Goal: Task Accomplishment & Management: Use online tool/utility

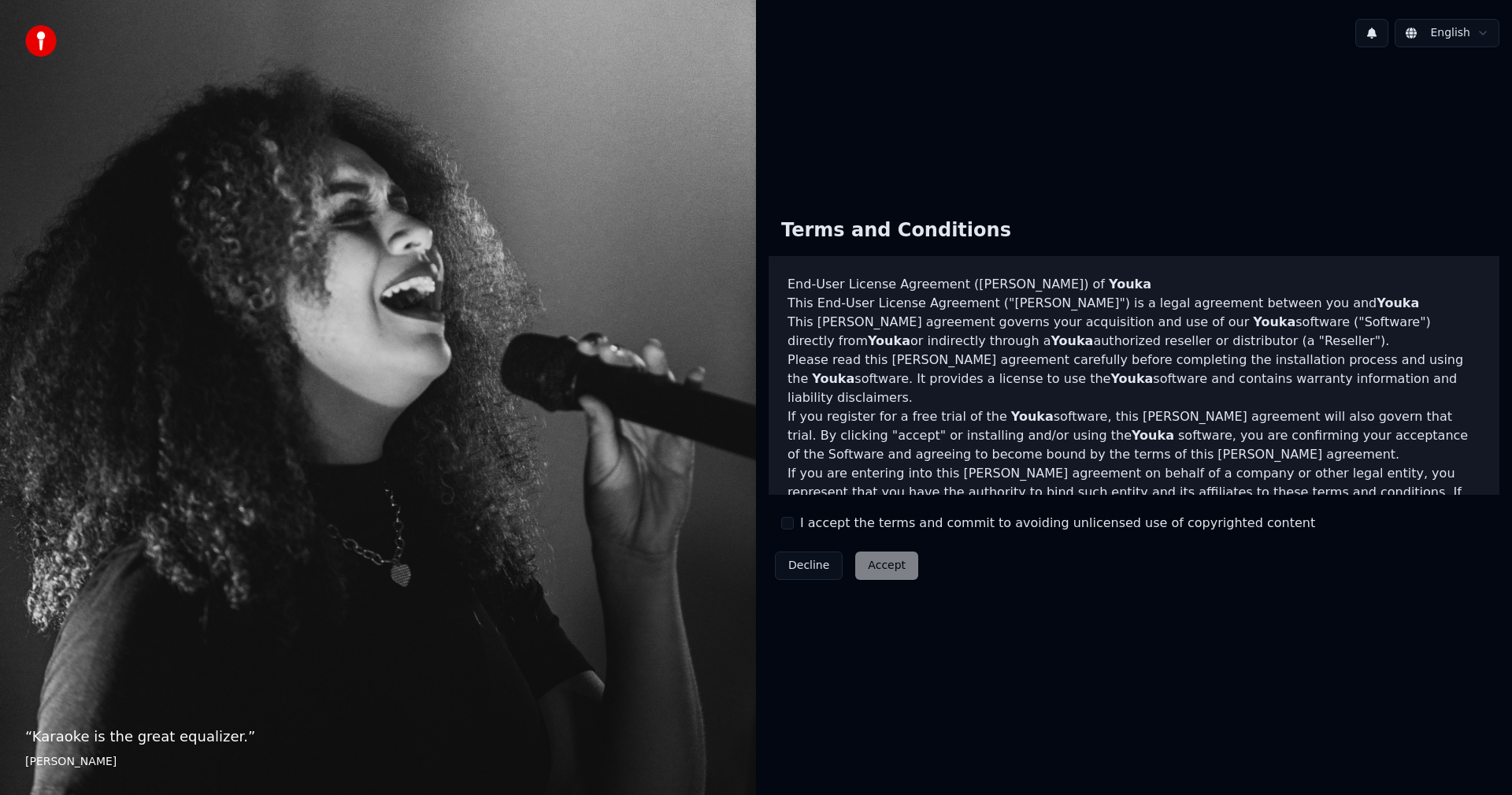
click at [785, 516] on button "I accept the terms and commit to avoiding unlicensed use of copyrighted content" at bounding box center [787, 522] width 13 height 13
click at [871, 556] on button "Accept" at bounding box center [886, 566] width 63 height 28
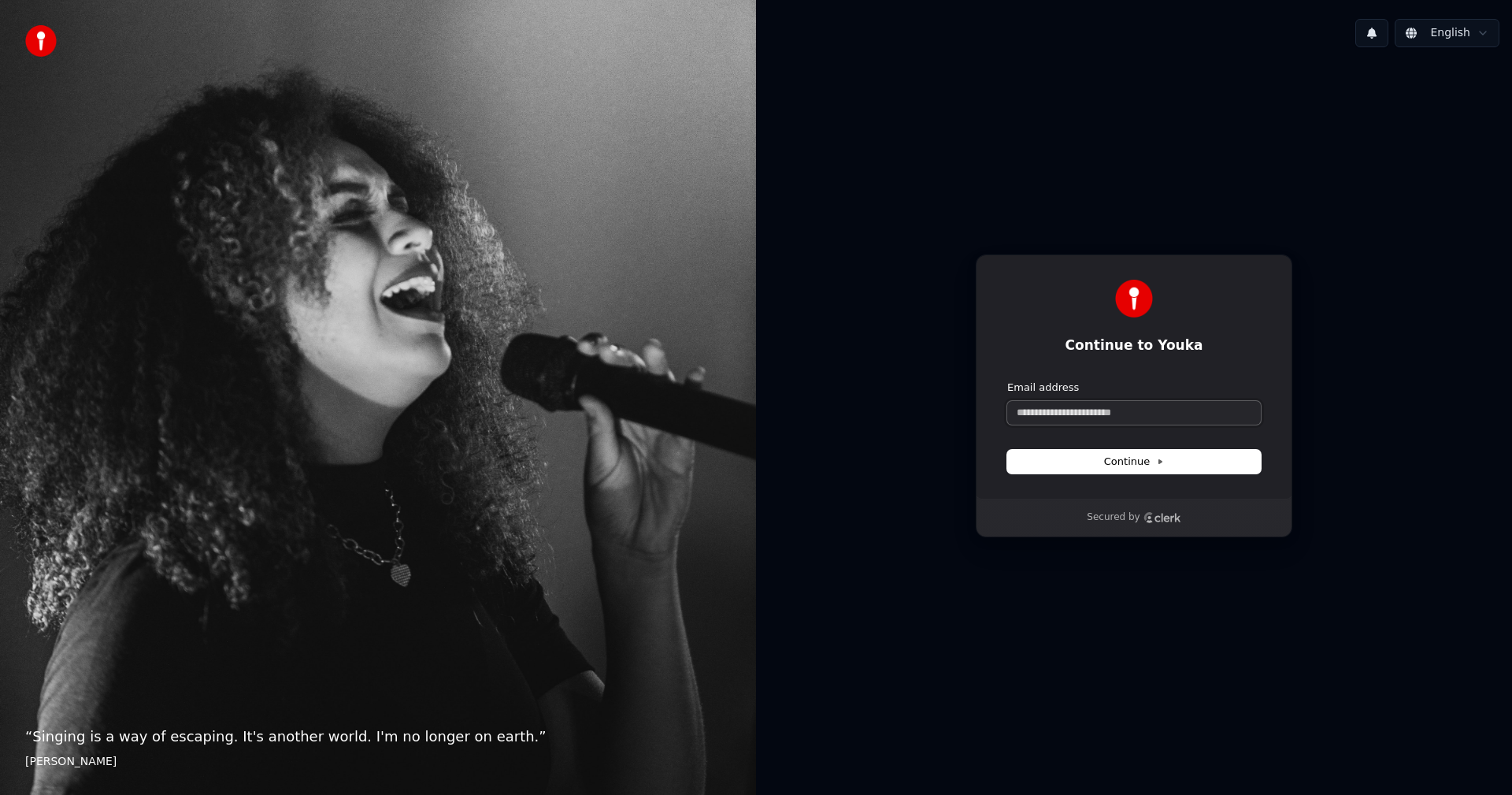
click at [1160, 413] on input "Email address" at bounding box center [1134, 413] width 254 height 23
click at [1007, 381] on button "submit" at bounding box center [1007, 381] width 0 height 0
type input "**********"
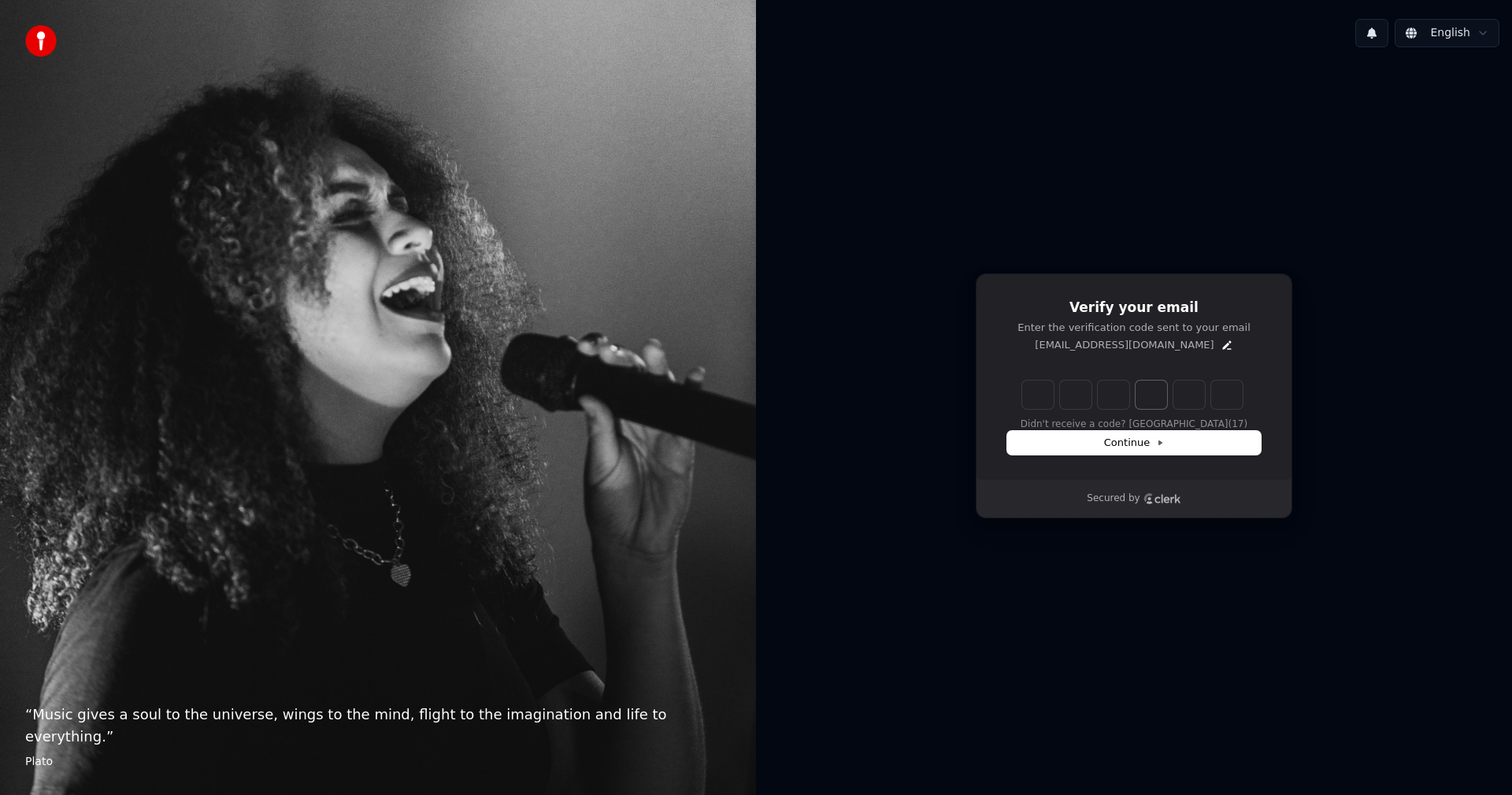
type input "*"
type input "**"
type input "*"
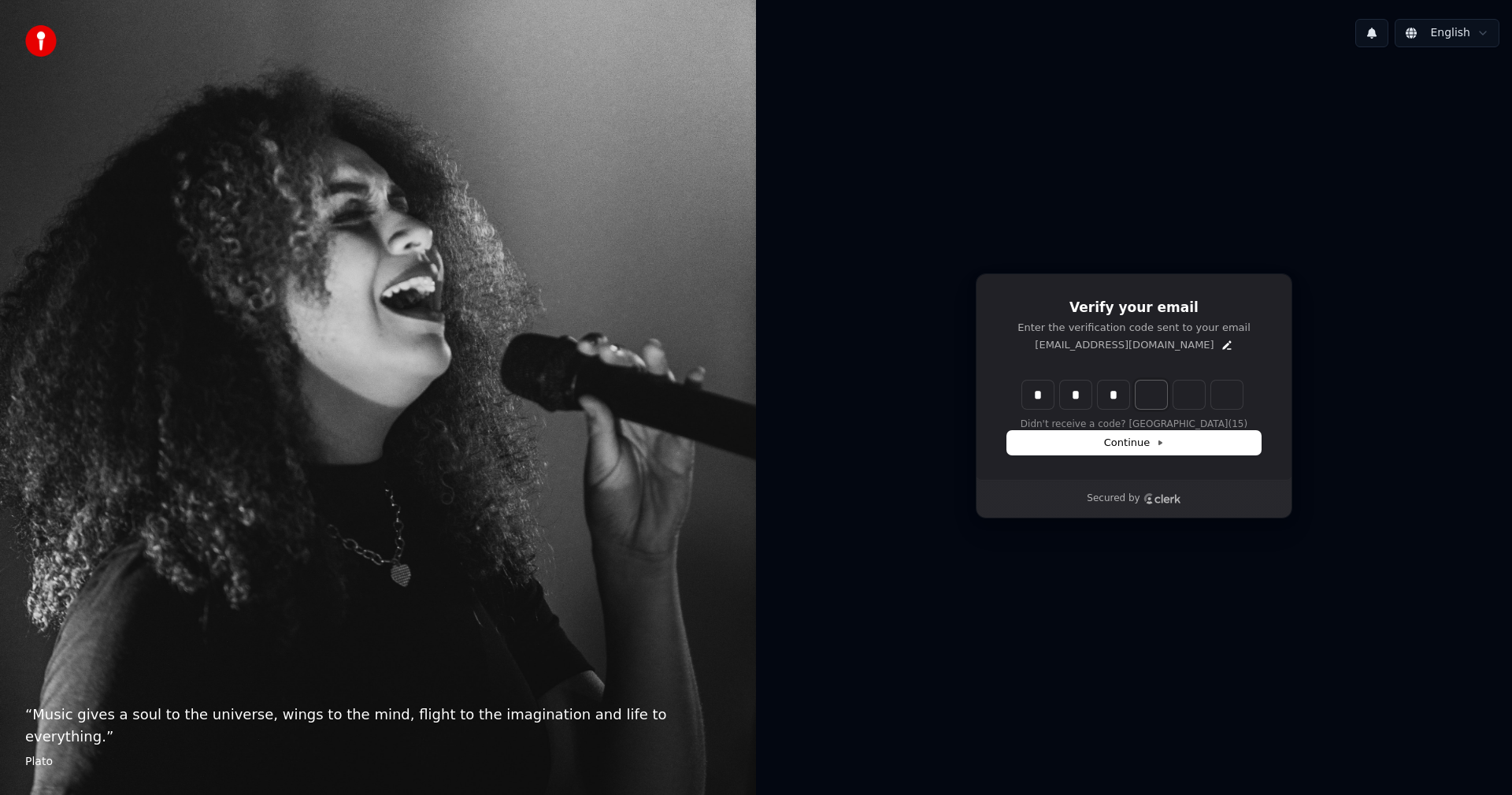
type input "***"
type input "*"
type input "****"
type input "*"
type input "******"
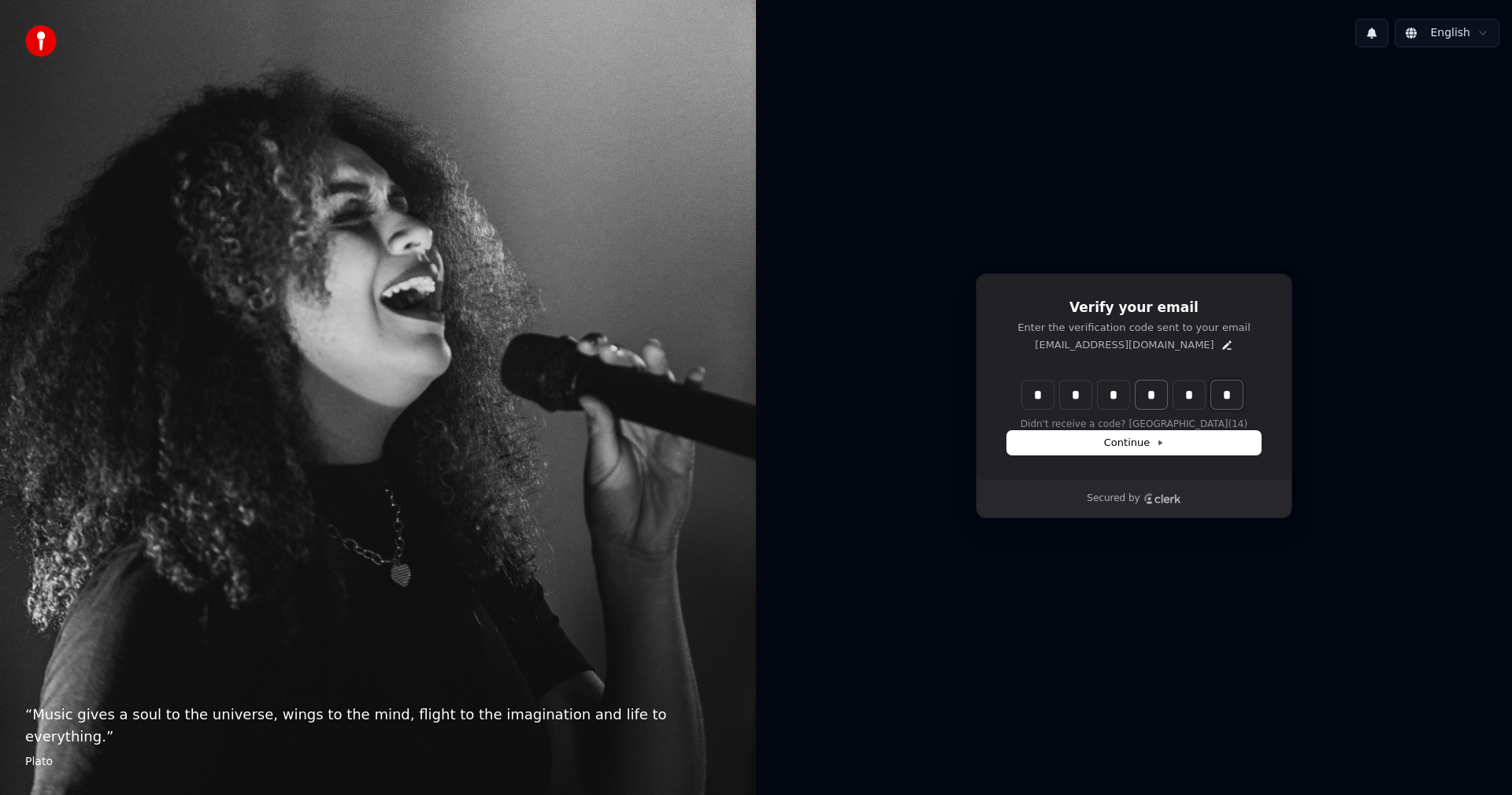
type input "*"
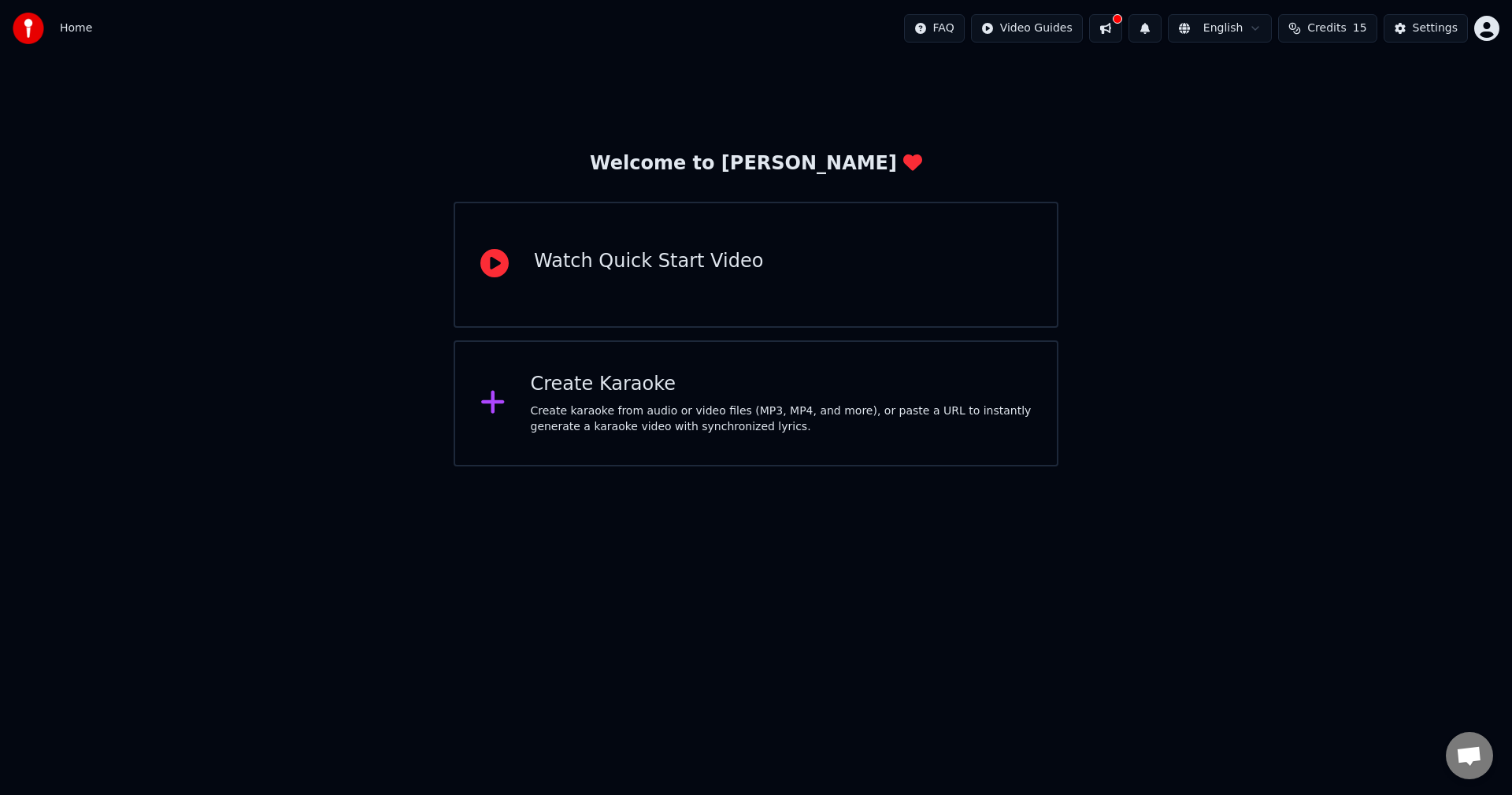
click at [835, 392] on div "Create Karaoke" at bounding box center [782, 384] width 502 height 25
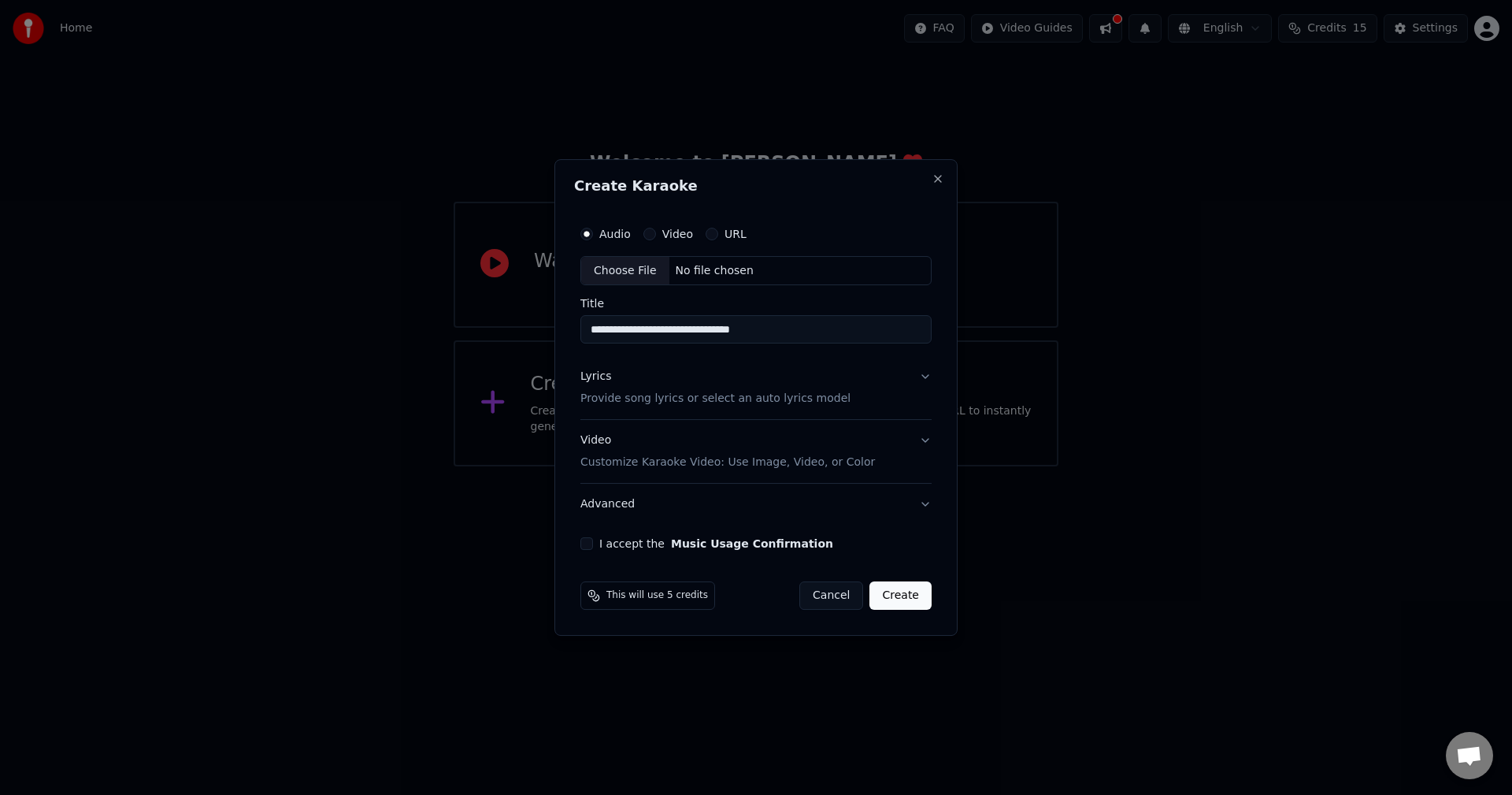
type input "**********"
click at [709, 463] on p "Customize Karaoke Video: Use Image, Video, or Color" at bounding box center [728, 462] width 295 height 16
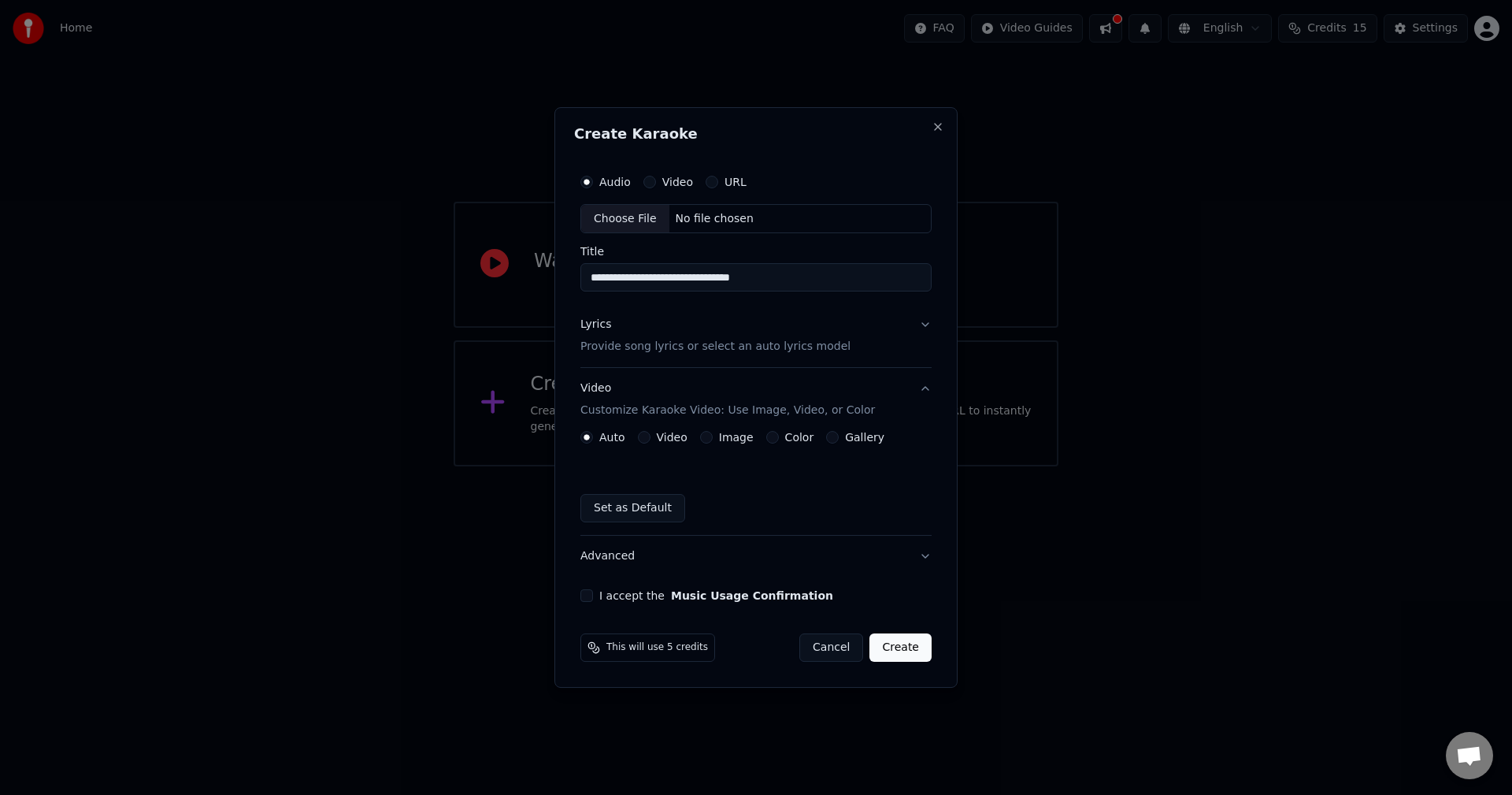
click at [671, 352] on p "Provide song lyrics or select an auto lyrics model" at bounding box center [715, 347] width 270 height 16
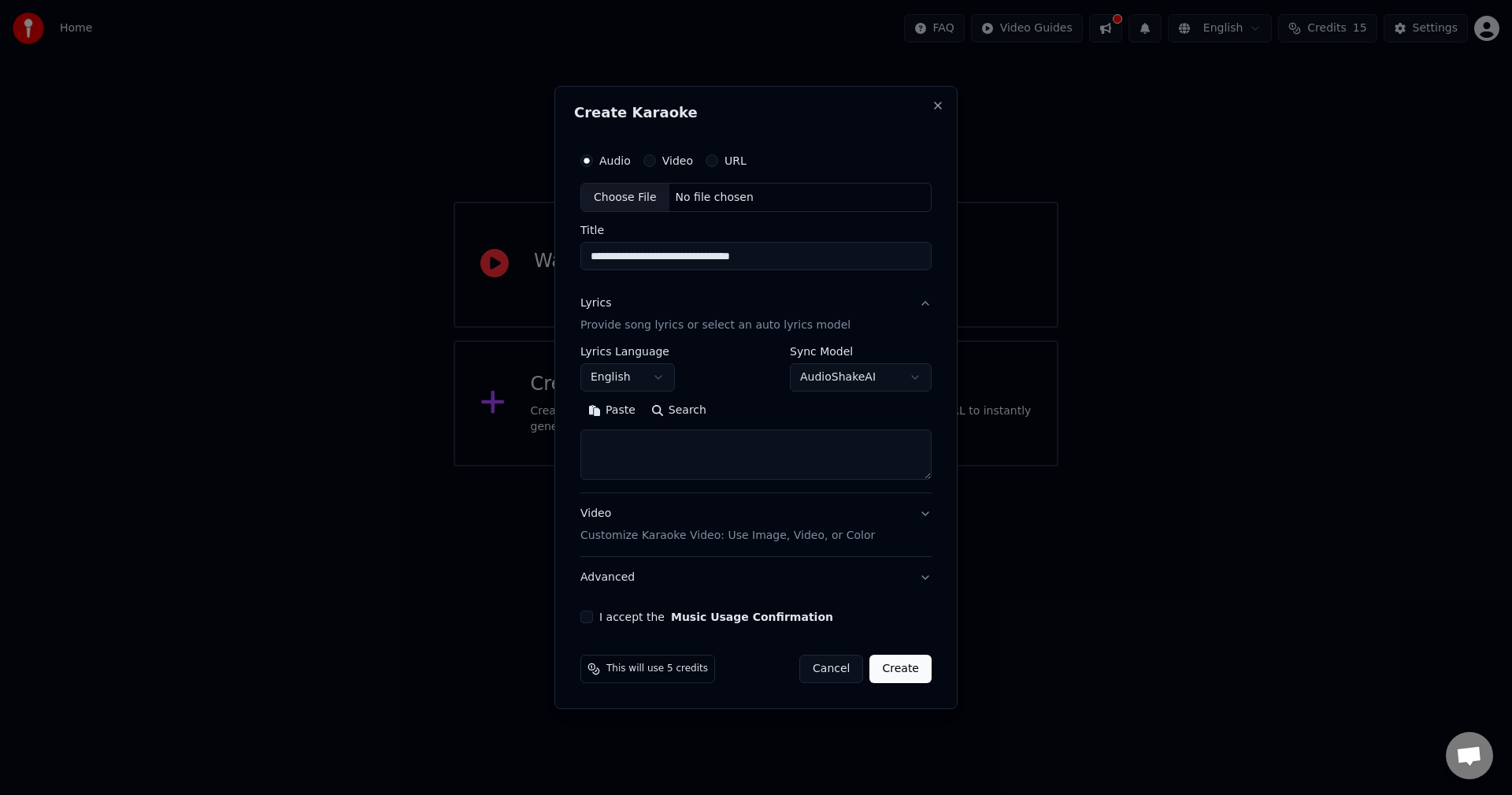
click at [707, 192] on div "No file chosen" at bounding box center [715, 197] width 90 height 16
click at [913, 669] on button "Create" at bounding box center [900, 669] width 62 height 28
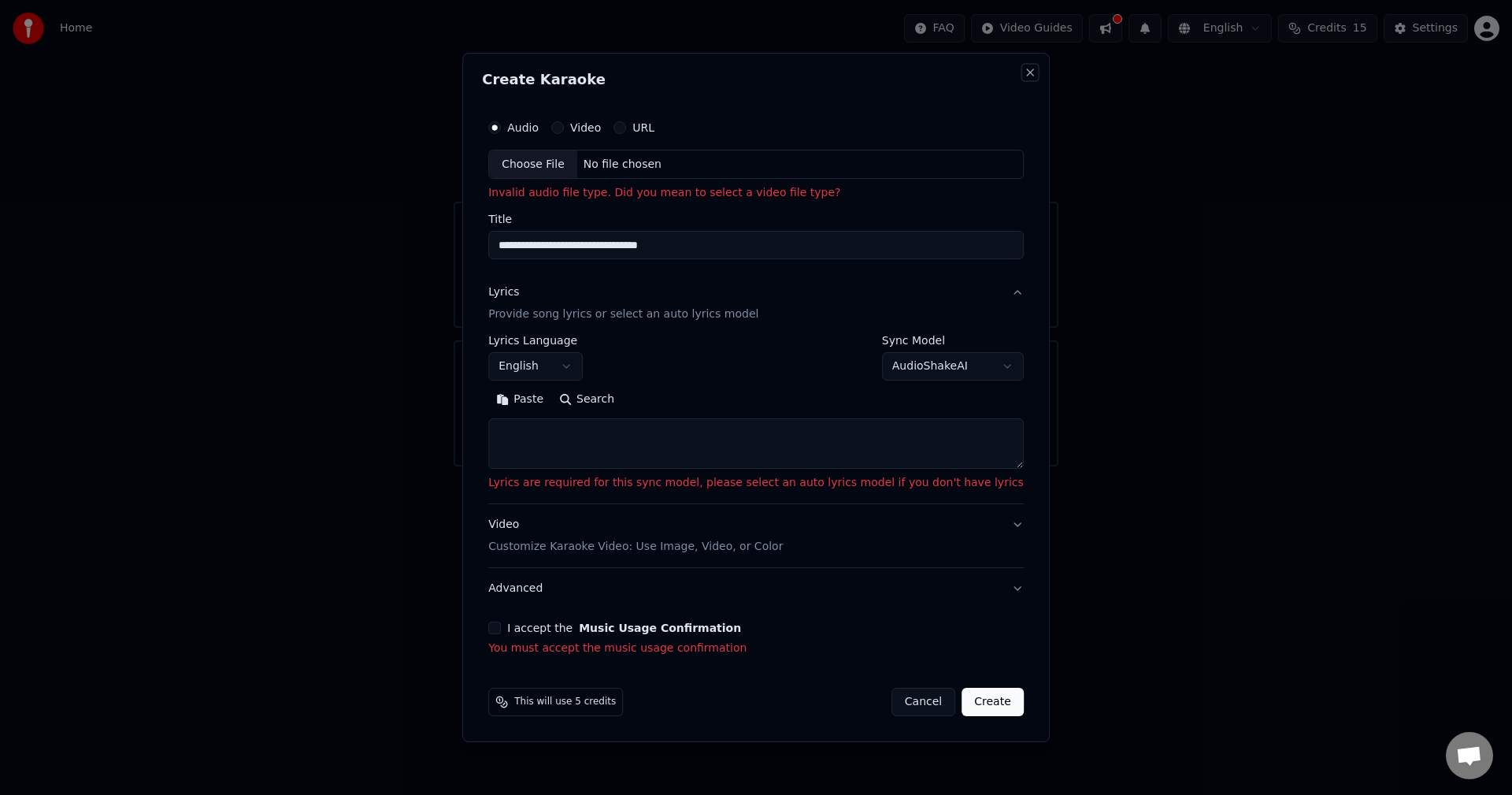
click at [1024, 74] on button "Close" at bounding box center [1030, 72] width 13 height 13
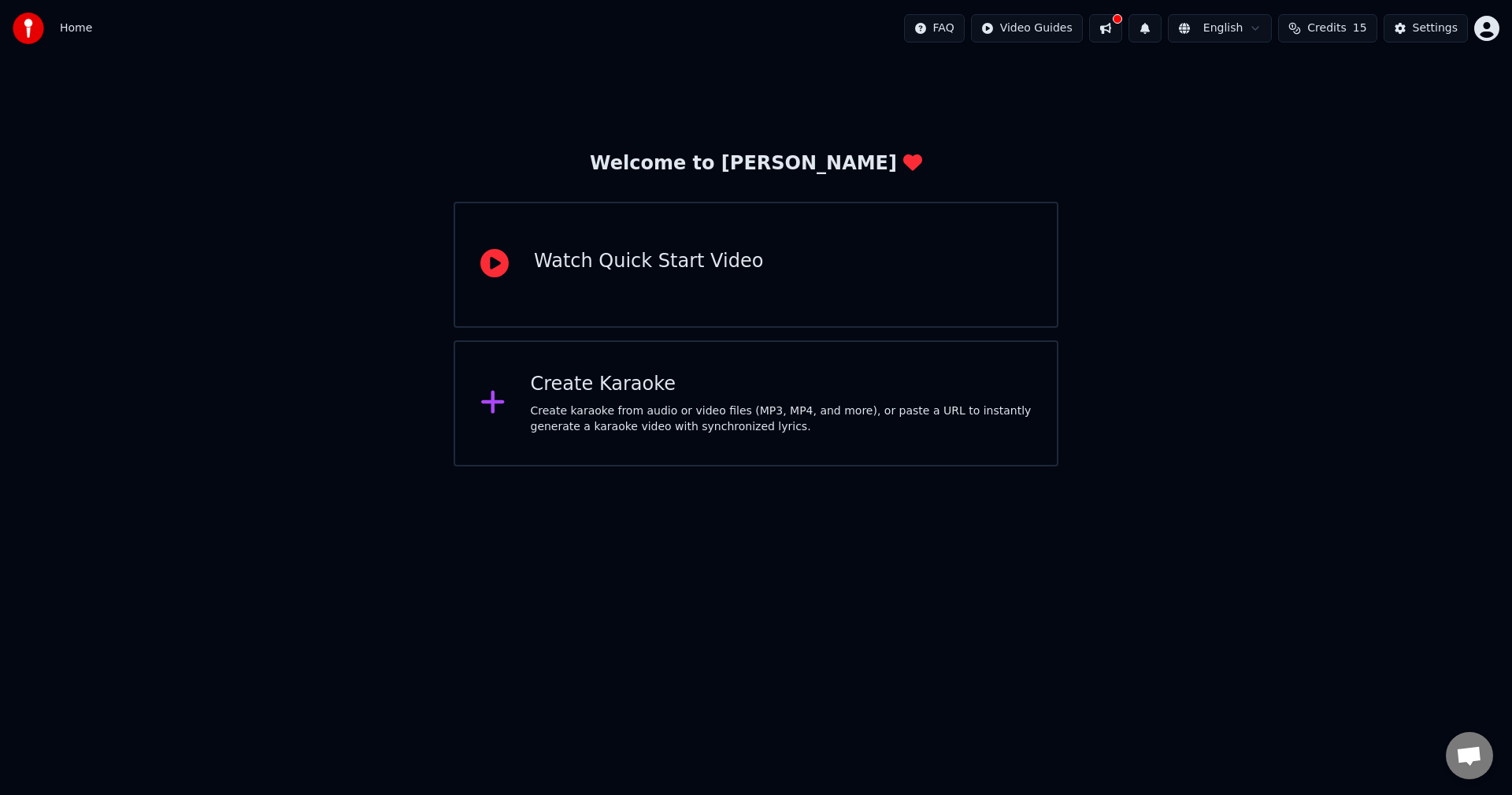
click at [682, 389] on div "Create Karaoke" at bounding box center [782, 384] width 502 height 25
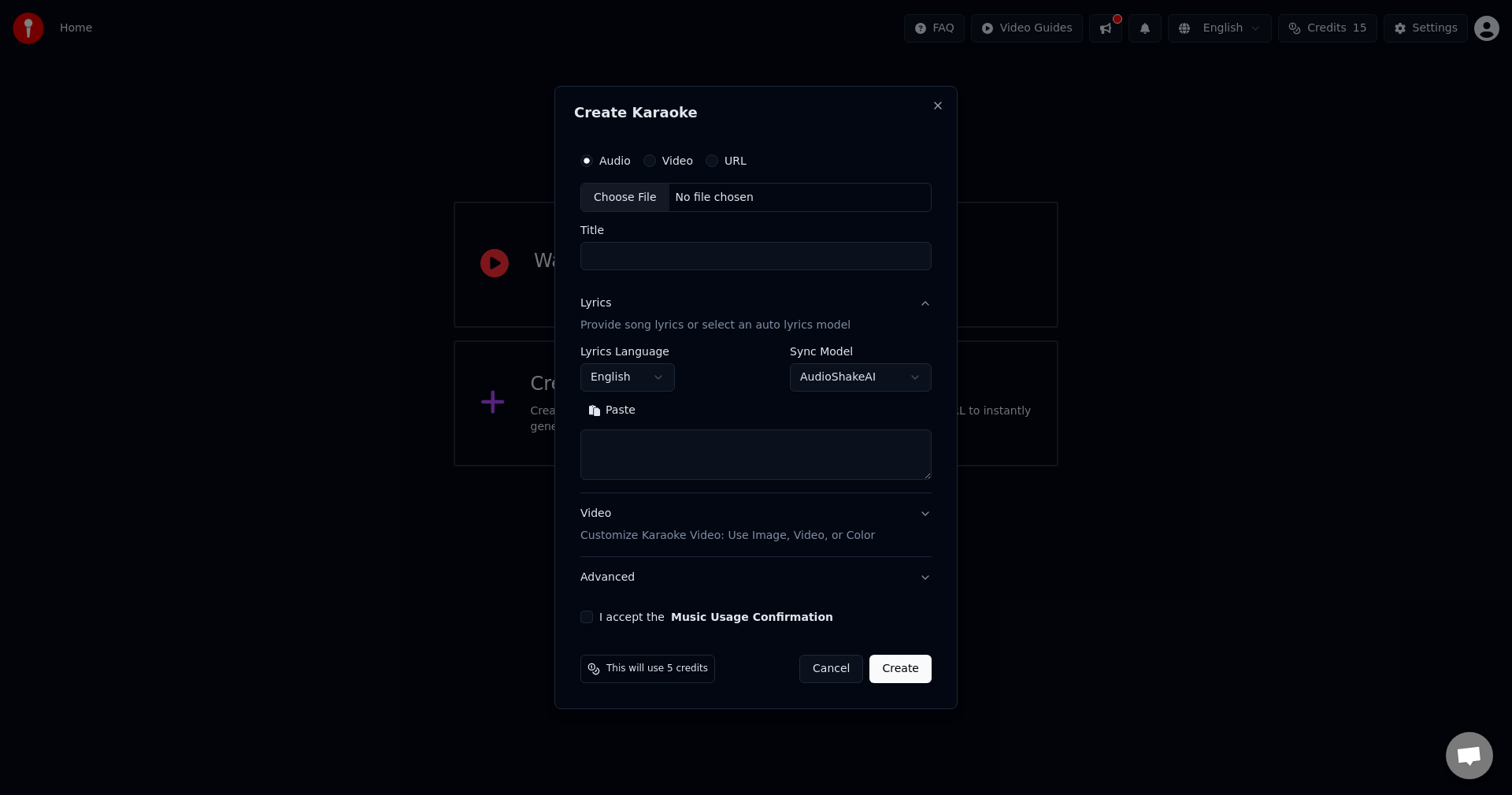
click at [709, 162] on button "URL" at bounding box center [711, 160] width 13 height 13
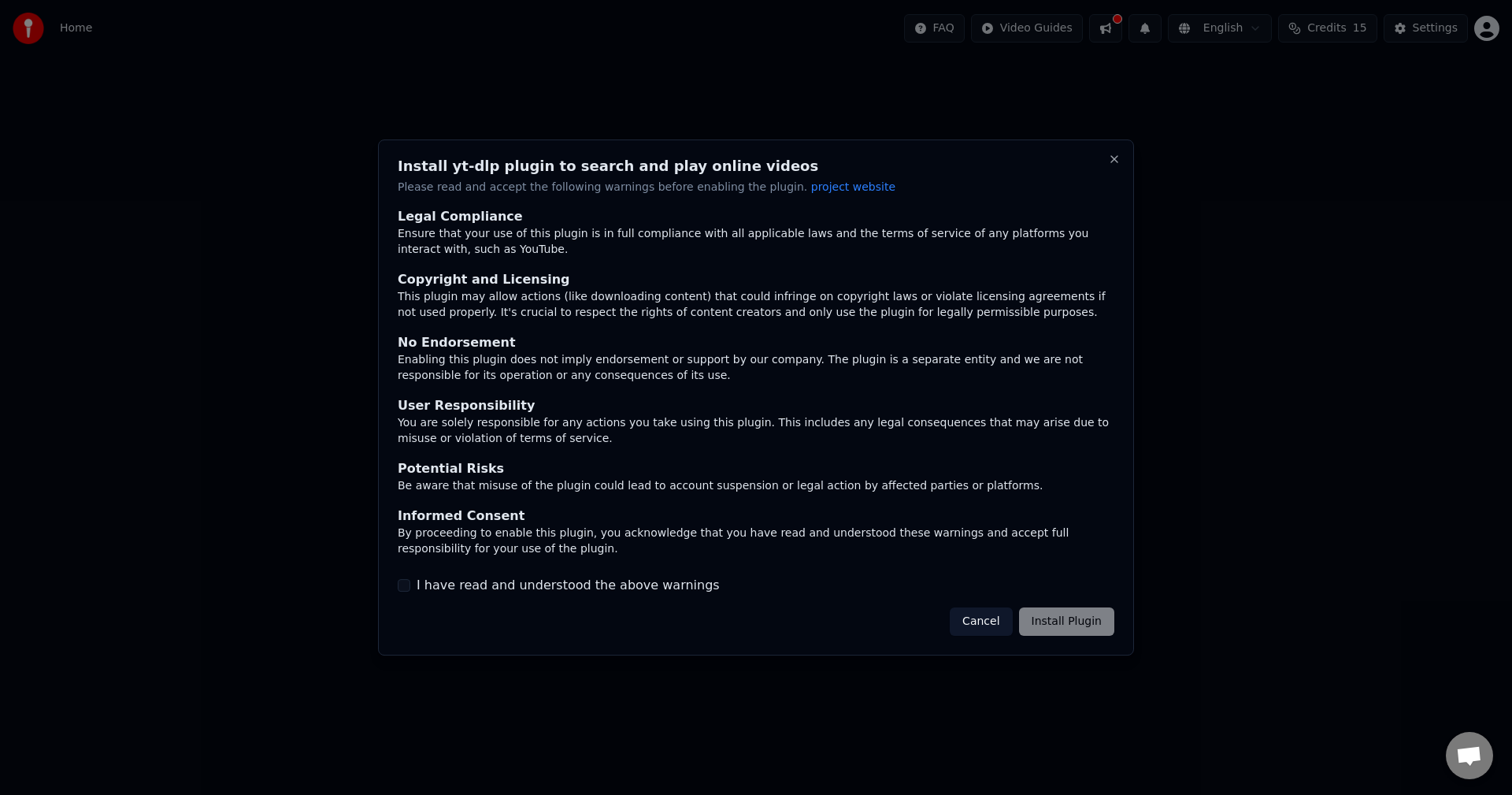
click at [1072, 619] on div "Cancel Install Plugin" at bounding box center [1032, 622] width 165 height 28
click at [401, 584] on button "I have read and understood the above warnings" at bounding box center [403, 585] width 13 height 13
click at [1073, 626] on button "Install Plugin" at bounding box center [1067, 622] width 95 height 28
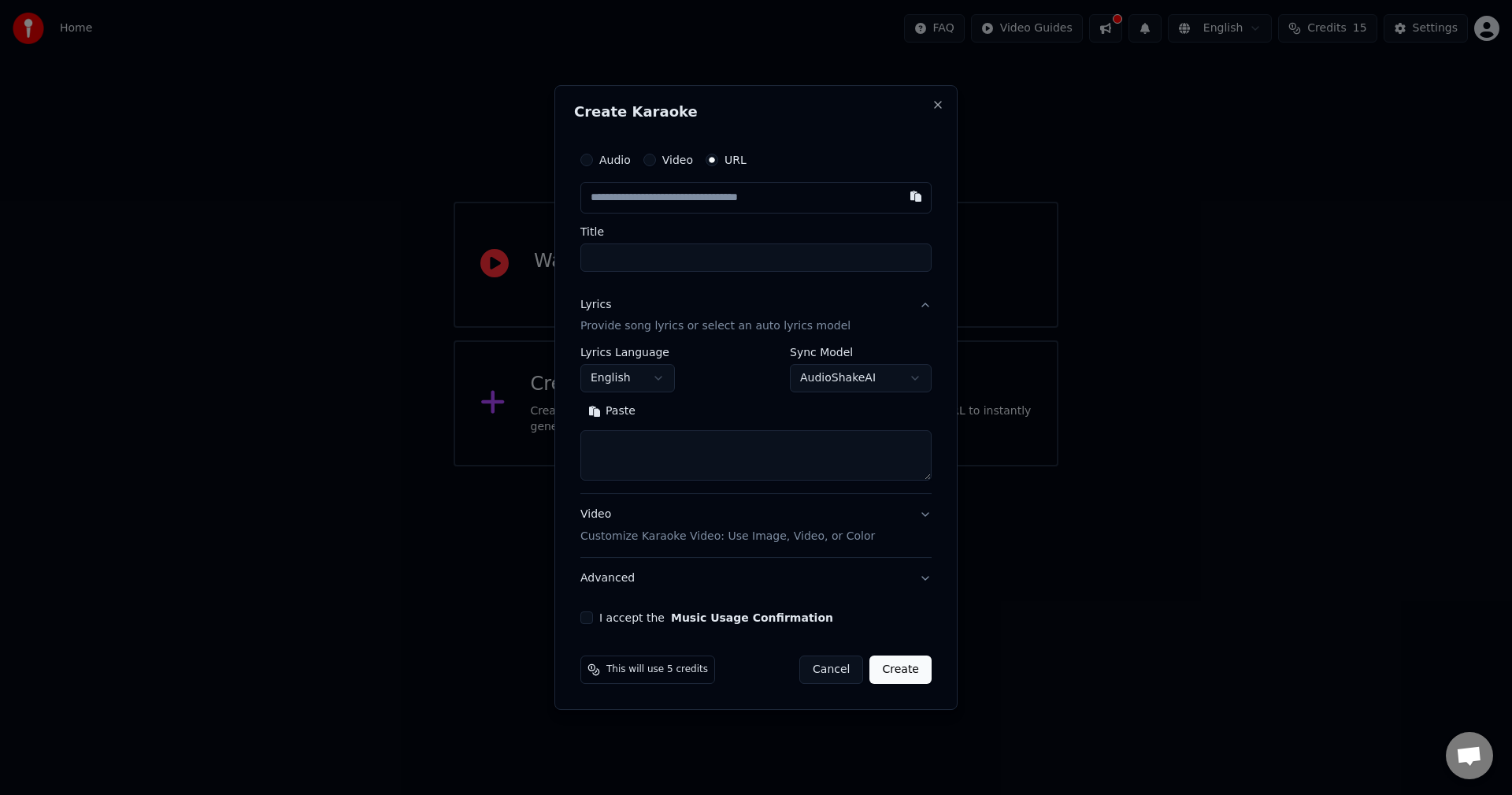
paste input "**********"
type input "**********"
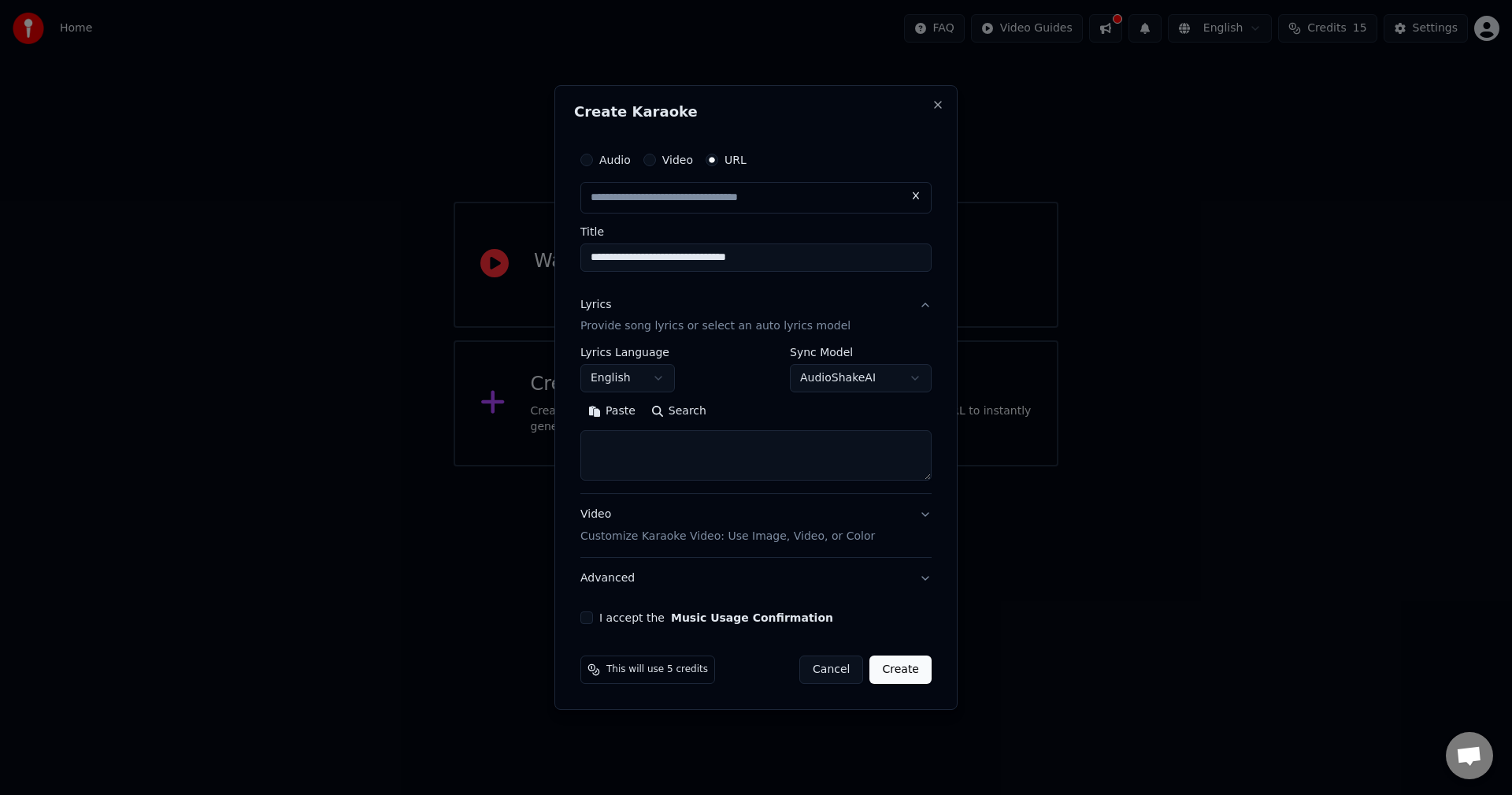
click at [662, 450] on textarea at bounding box center [756, 456] width 351 height 50
click at [686, 416] on button "Search" at bounding box center [679, 412] width 71 height 25
type input "**********"
type textarea "**********"
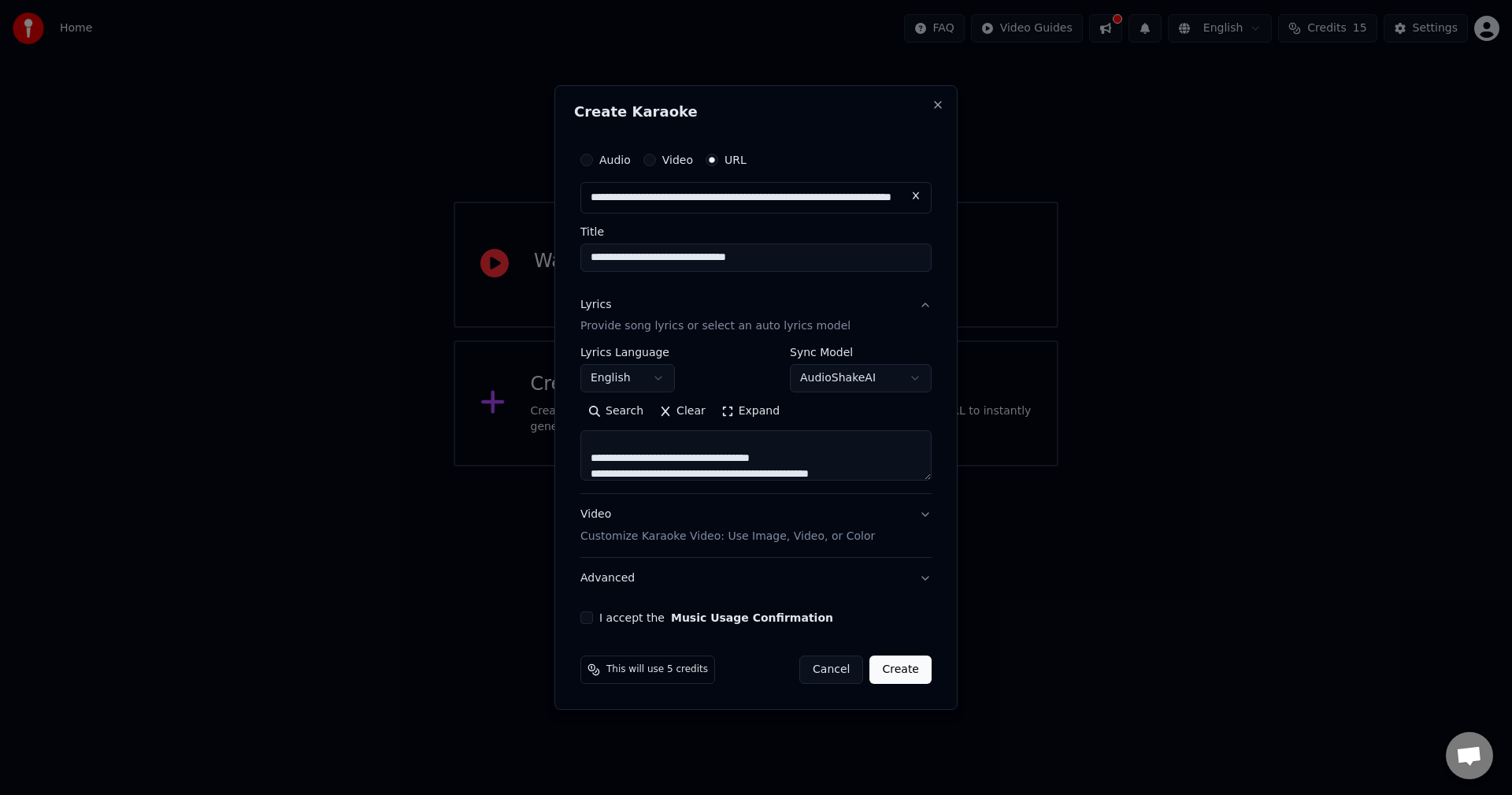
scroll to position [610, 0]
click at [590, 614] on button "I accept the Music Usage Confirmation" at bounding box center [587, 617] width 13 height 13
click at [909, 659] on button "Create" at bounding box center [900, 669] width 62 height 28
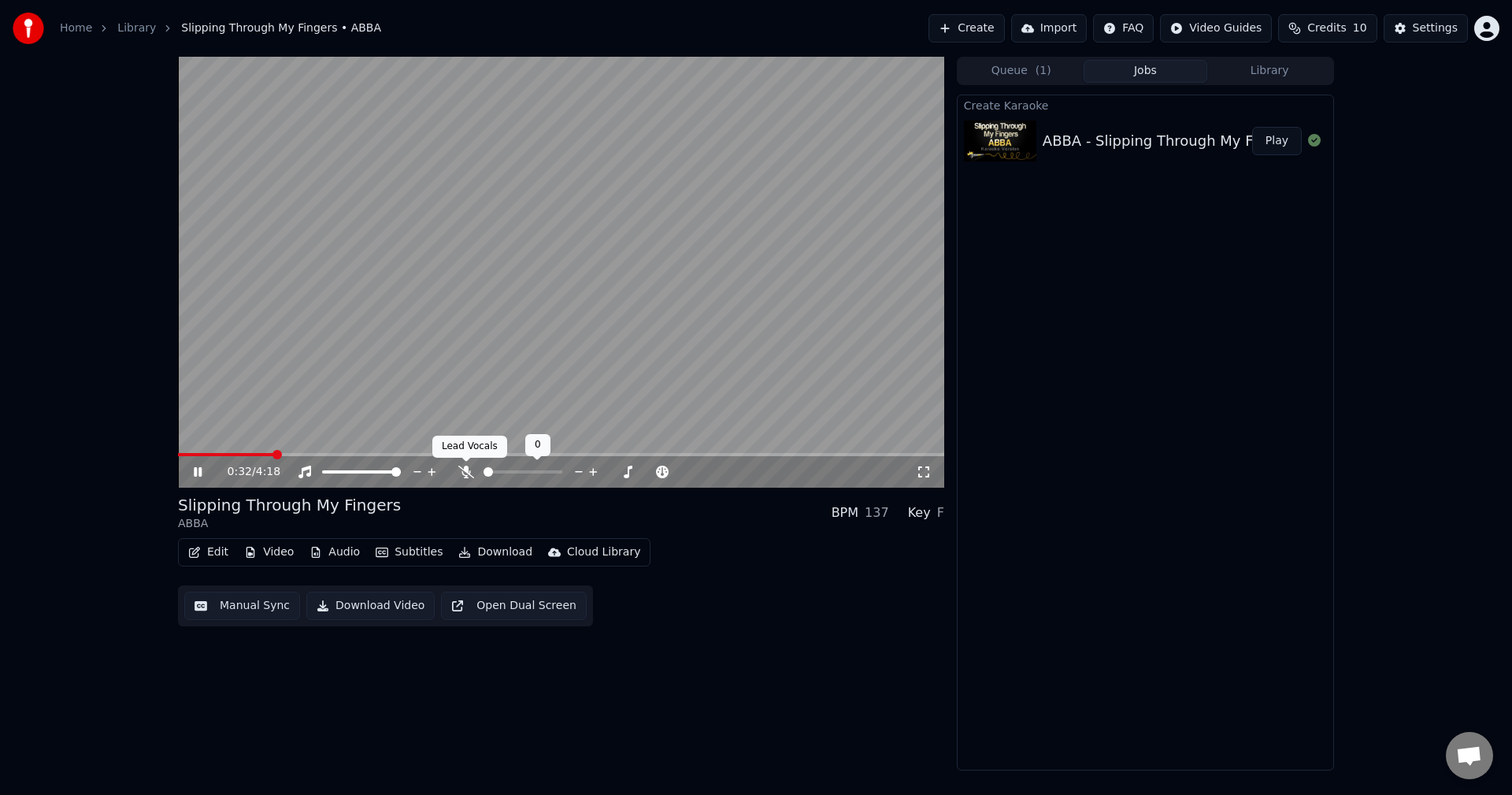
click at [463, 473] on icon at bounding box center [466, 471] width 16 height 13
click at [1055, 29] on button "Import" at bounding box center [1049, 28] width 75 height 28
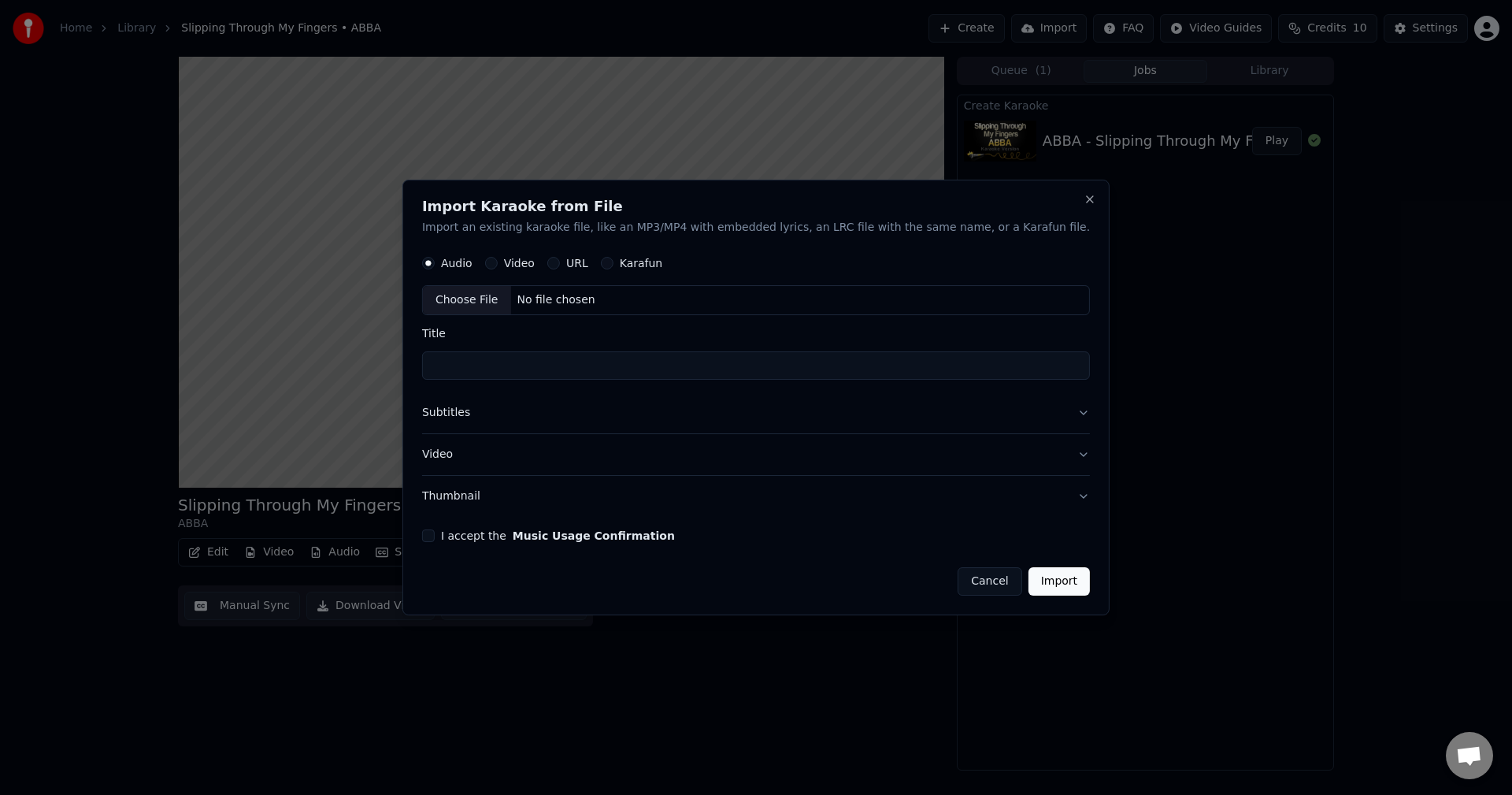
click at [1056, 202] on div "Import Karaoke from File Import an existing karaoke file, like an MP3/MP4 with …" at bounding box center [756, 398] width 707 height 436
click at [1084, 195] on button "Close" at bounding box center [1089, 199] width 13 height 13
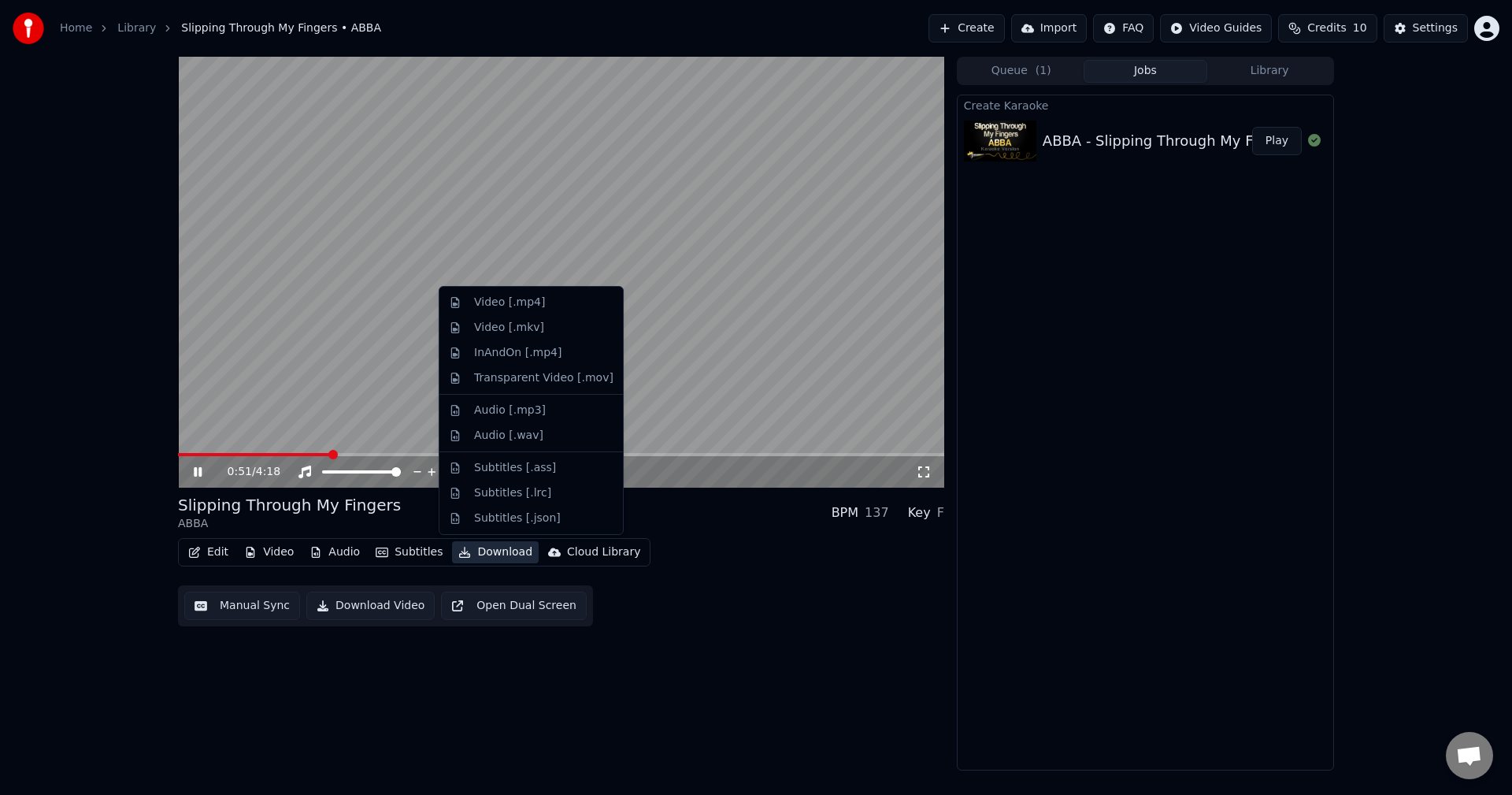
click at [484, 549] on button "Download" at bounding box center [495, 552] width 87 height 22
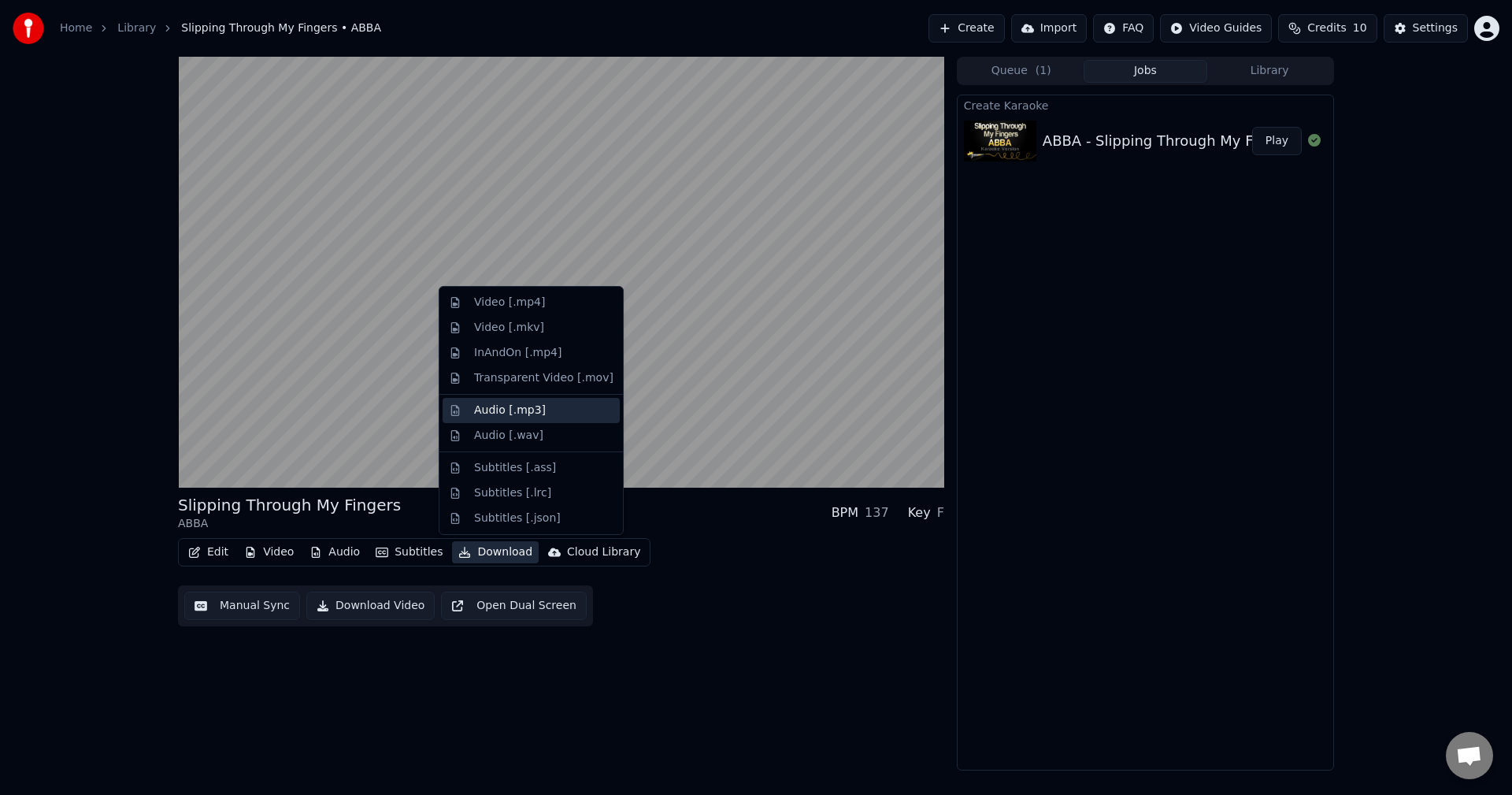
click at [533, 409] on div "Audio [.mp3]" at bounding box center [510, 410] width 72 height 16
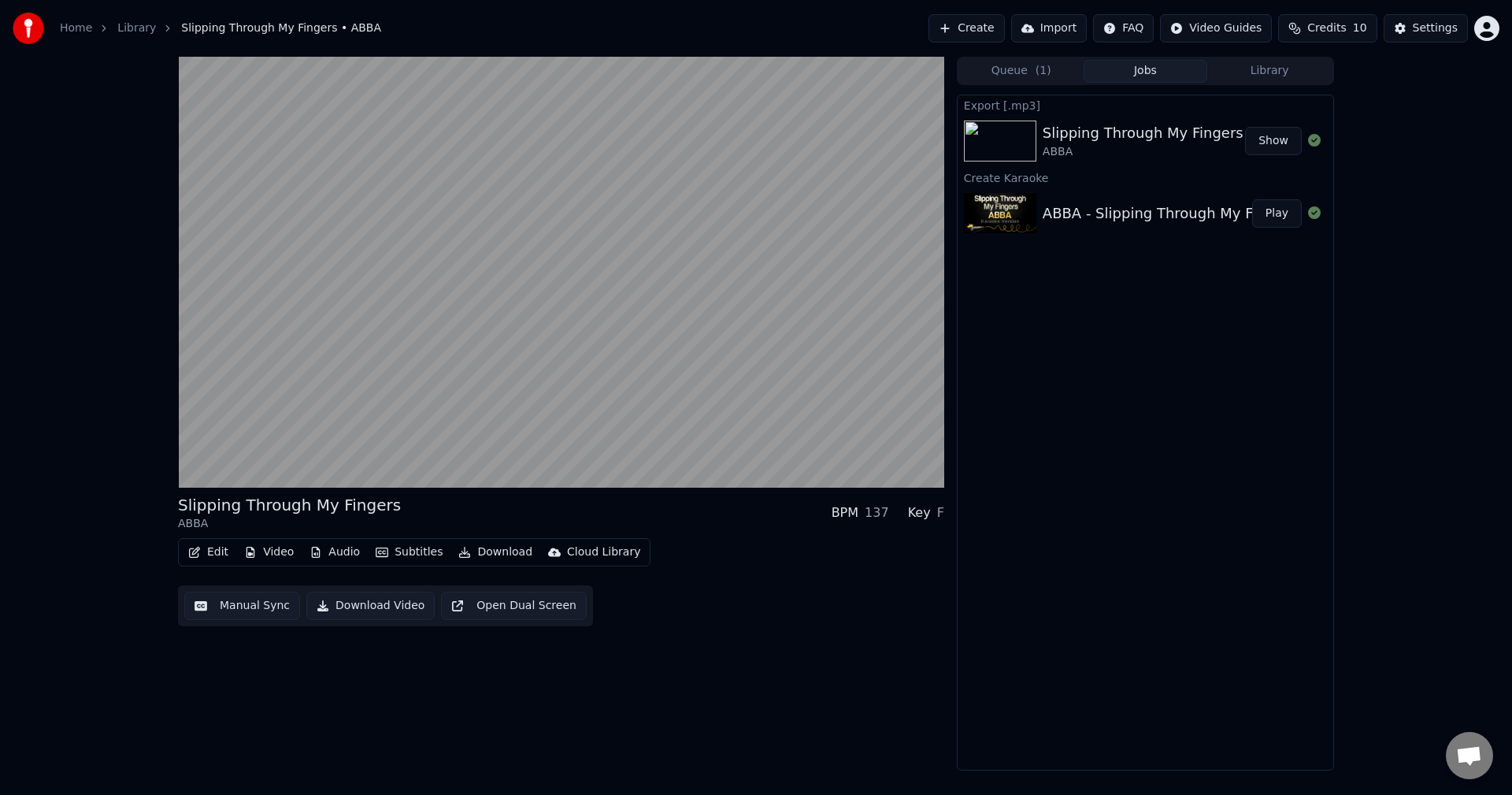
click at [1273, 149] on button "Show" at bounding box center [1274, 141] width 57 height 28
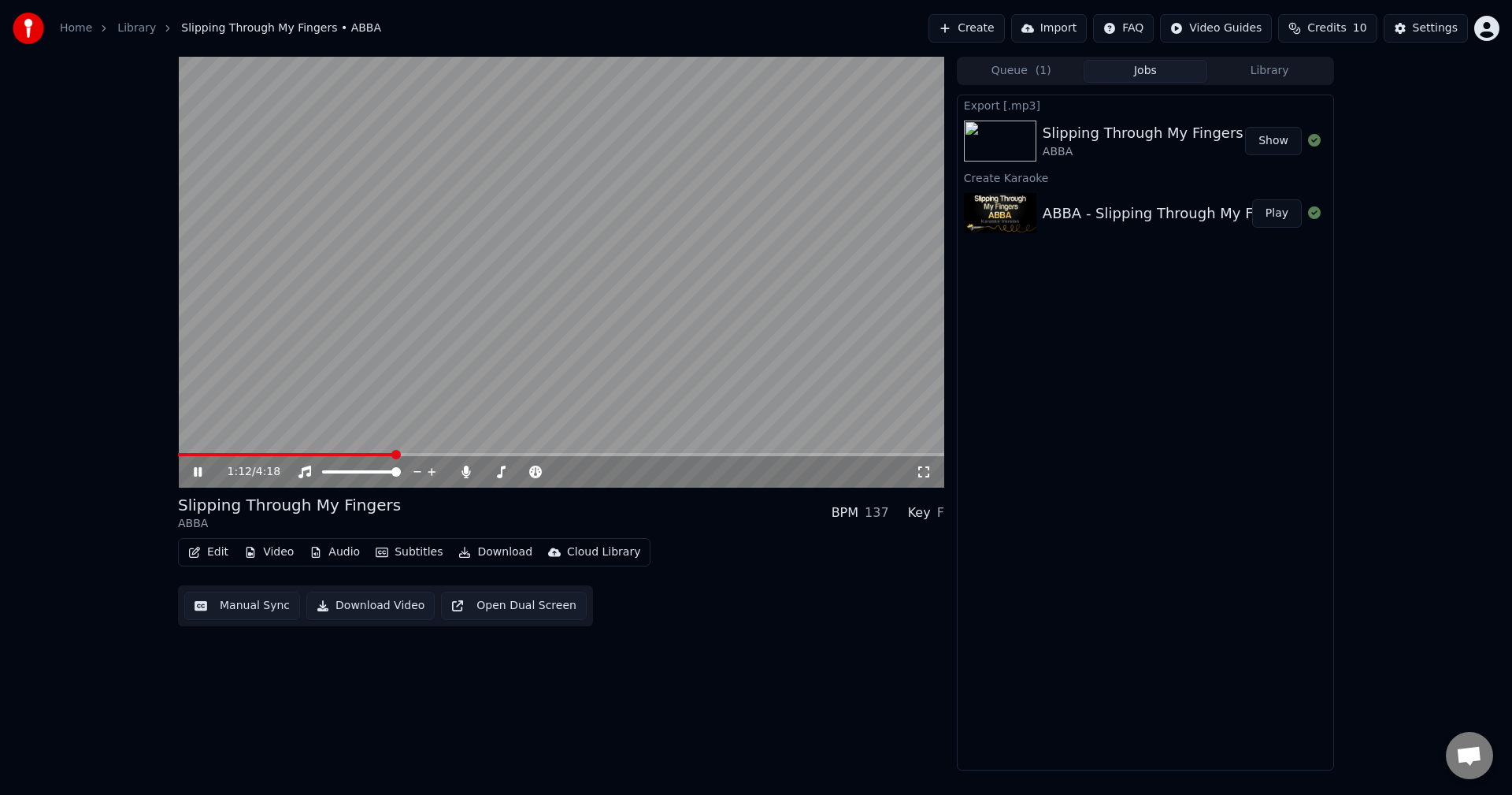
click at [197, 471] on icon at bounding box center [197, 471] width 8 height 9
click at [466, 549] on button "Download" at bounding box center [495, 552] width 87 height 22
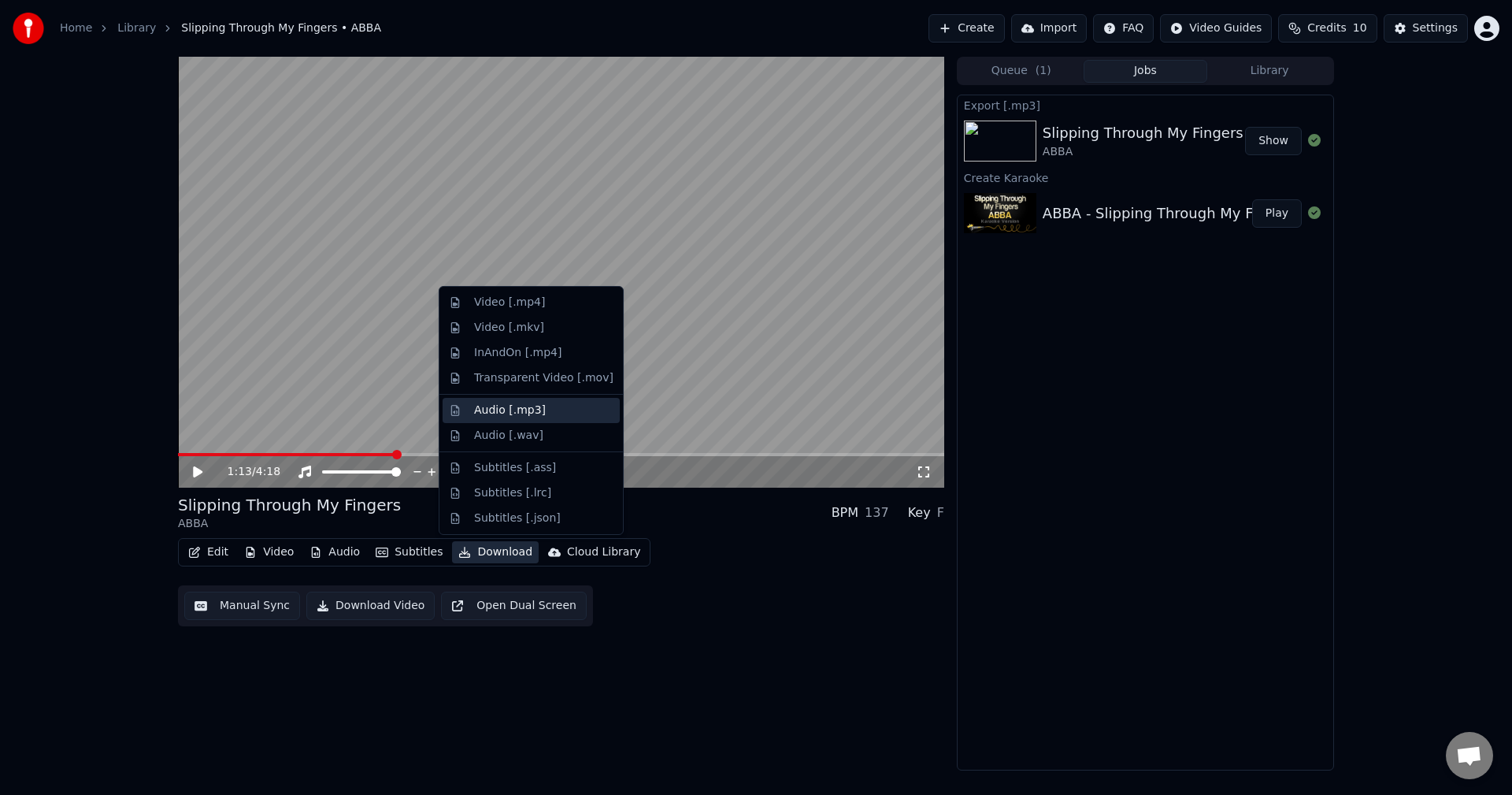
click at [520, 412] on div "Audio [.mp3]" at bounding box center [510, 410] width 72 height 16
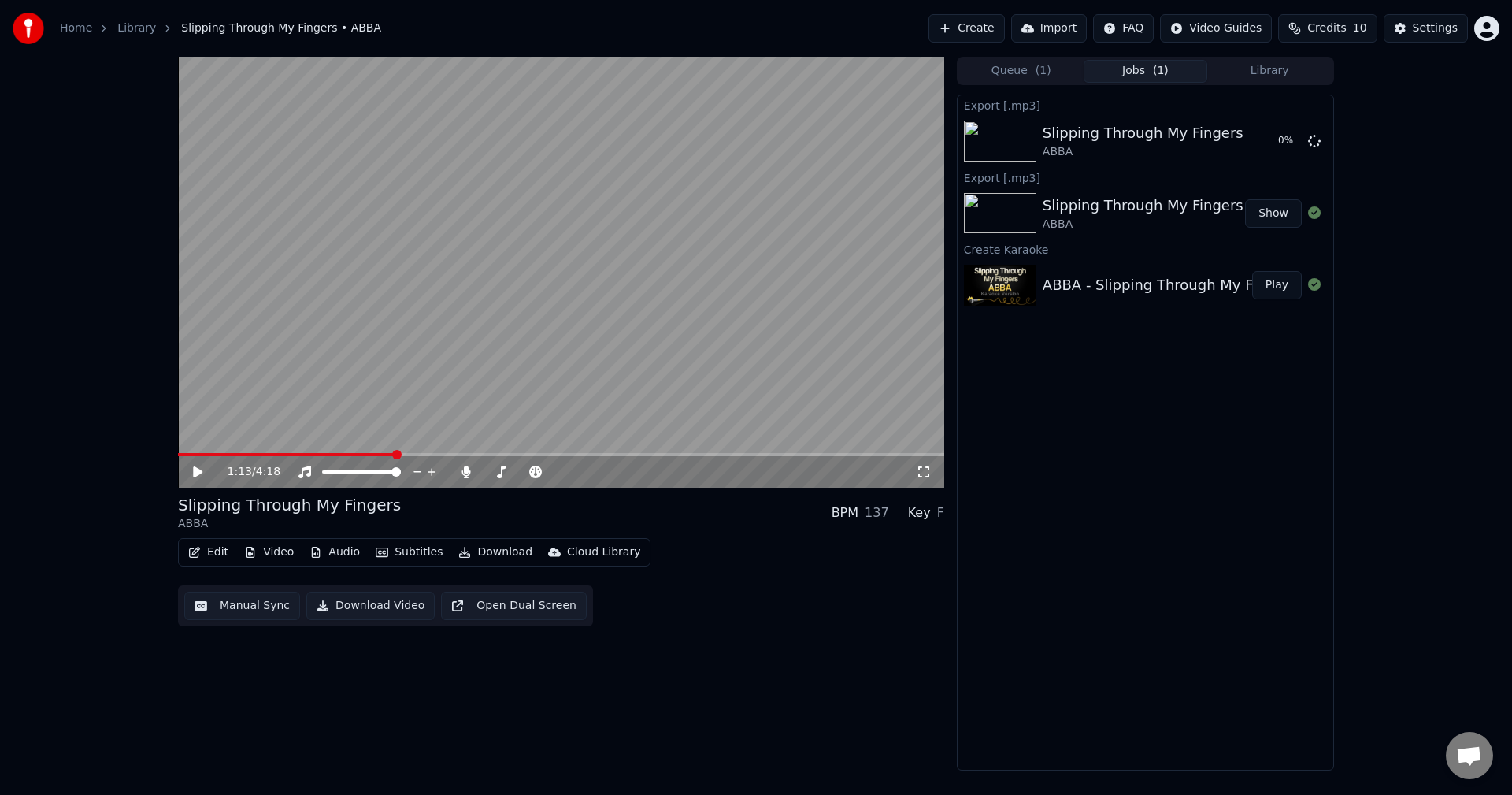
click at [1264, 221] on button "Show" at bounding box center [1274, 213] width 57 height 28
click at [1157, 222] on div "ABBA" at bounding box center [1143, 224] width 201 height 16
click at [1139, 201] on div "Slipping Through My Fingers" at bounding box center [1143, 206] width 201 height 22
click at [1284, 142] on button "Show" at bounding box center [1274, 141] width 57 height 28
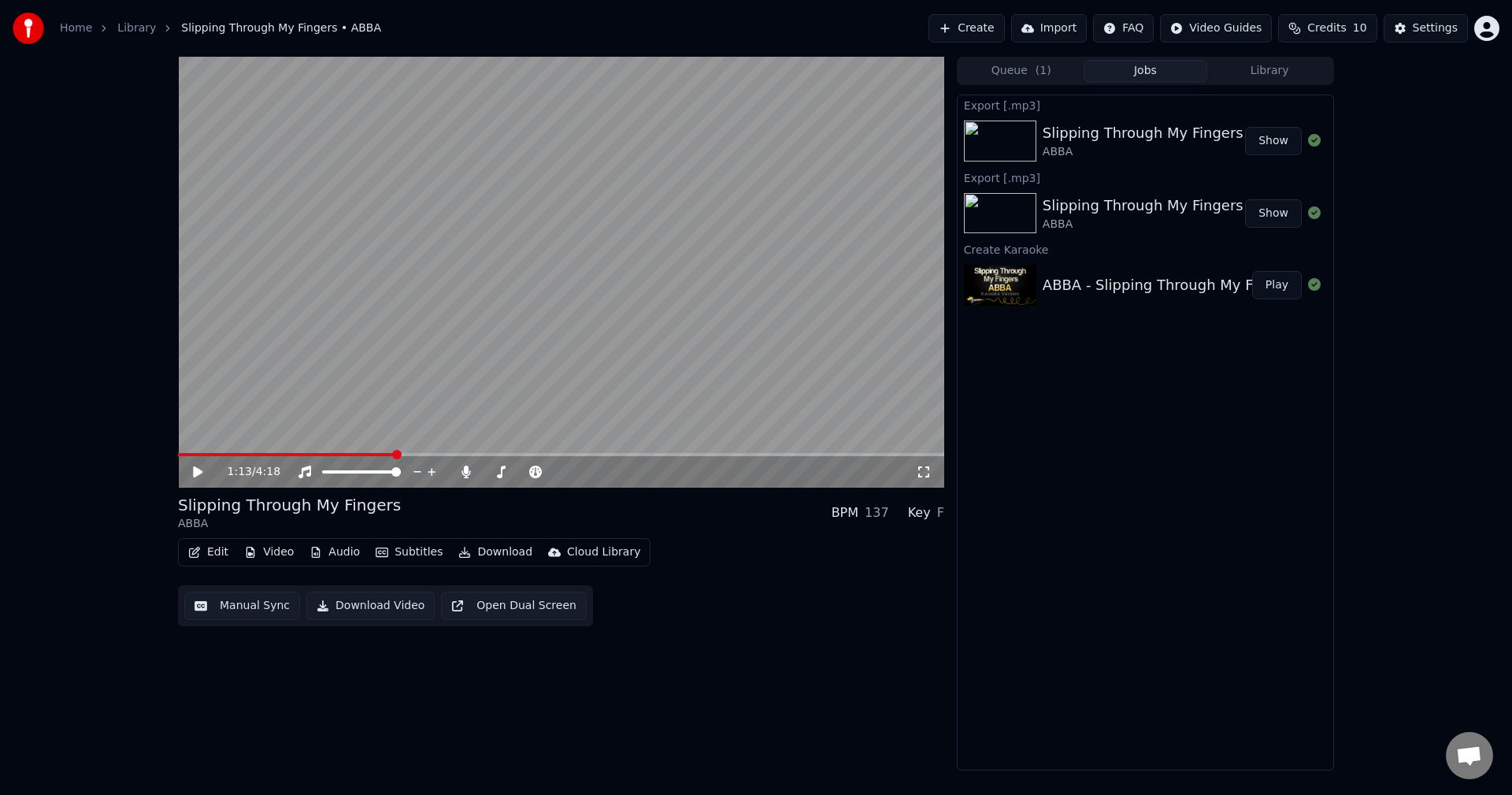
click at [1182, 141] on div "Slipping Through My Fingers" at bounding box center [1143, 133] width 201 height 22
click at [1183, 141] on div "Slipping Through My Fingers" at bounding box center [1143, 133] width 201 height 22
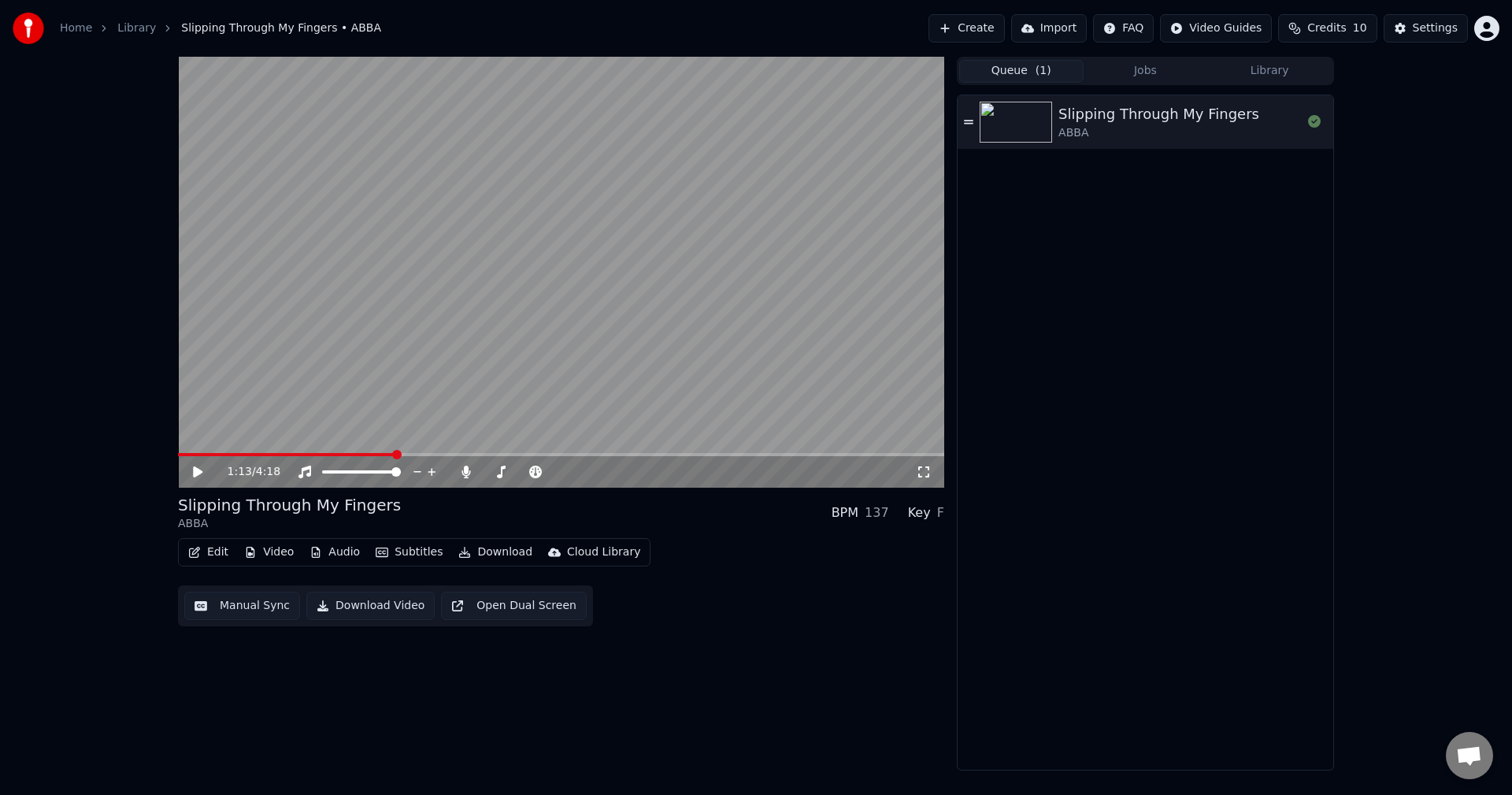
click at [1028, 69] on button "Queue ( 1 )" at bounding box center [1022, 71] width 125 height 23
click at [1144, 126] on div "ABBA" at bounding box center [1159, 133] width 201 height 16
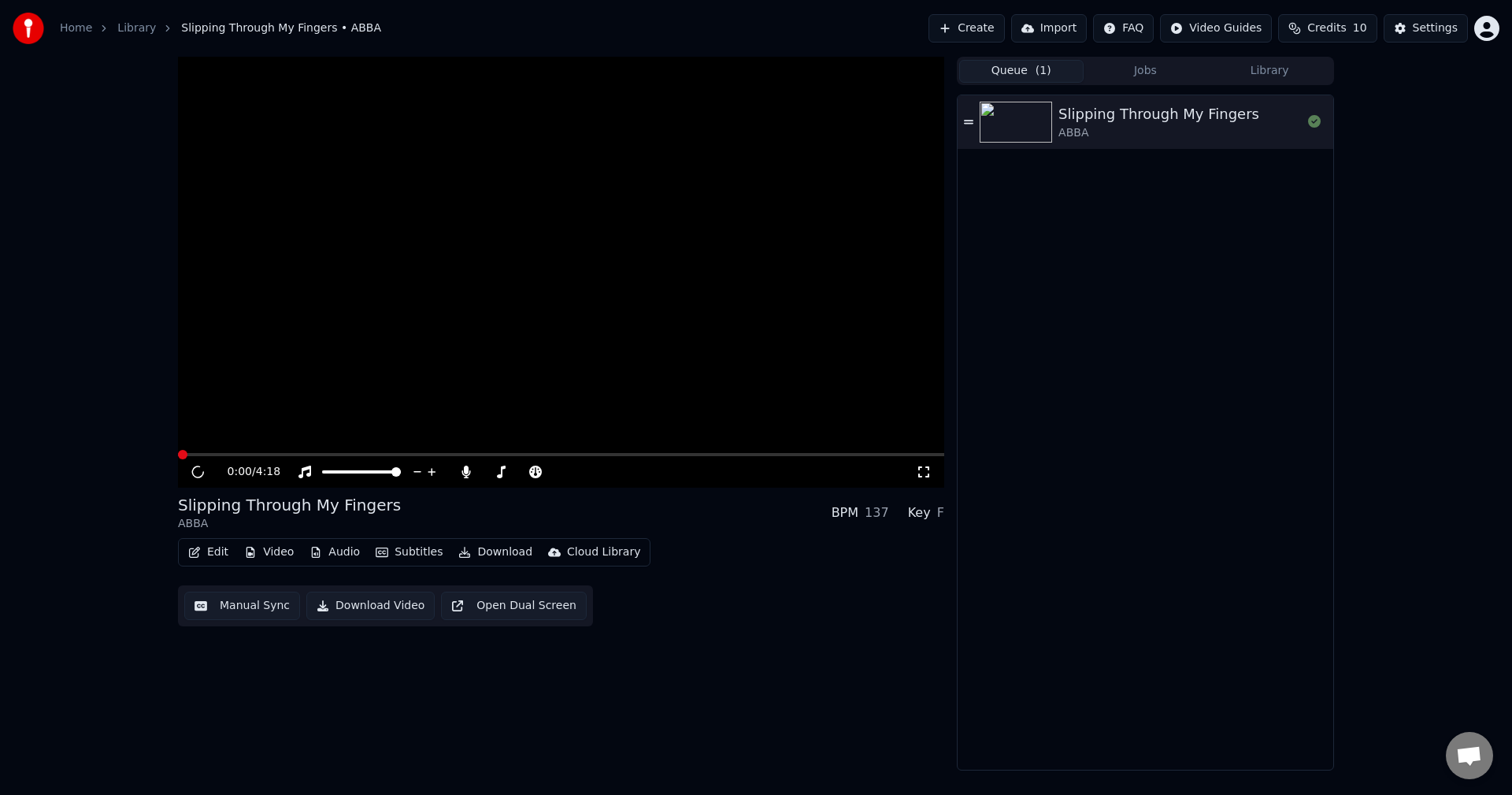
click at [1145, 126] on div "ABBA" at bounding box center [1159, 133] width 201 height 16
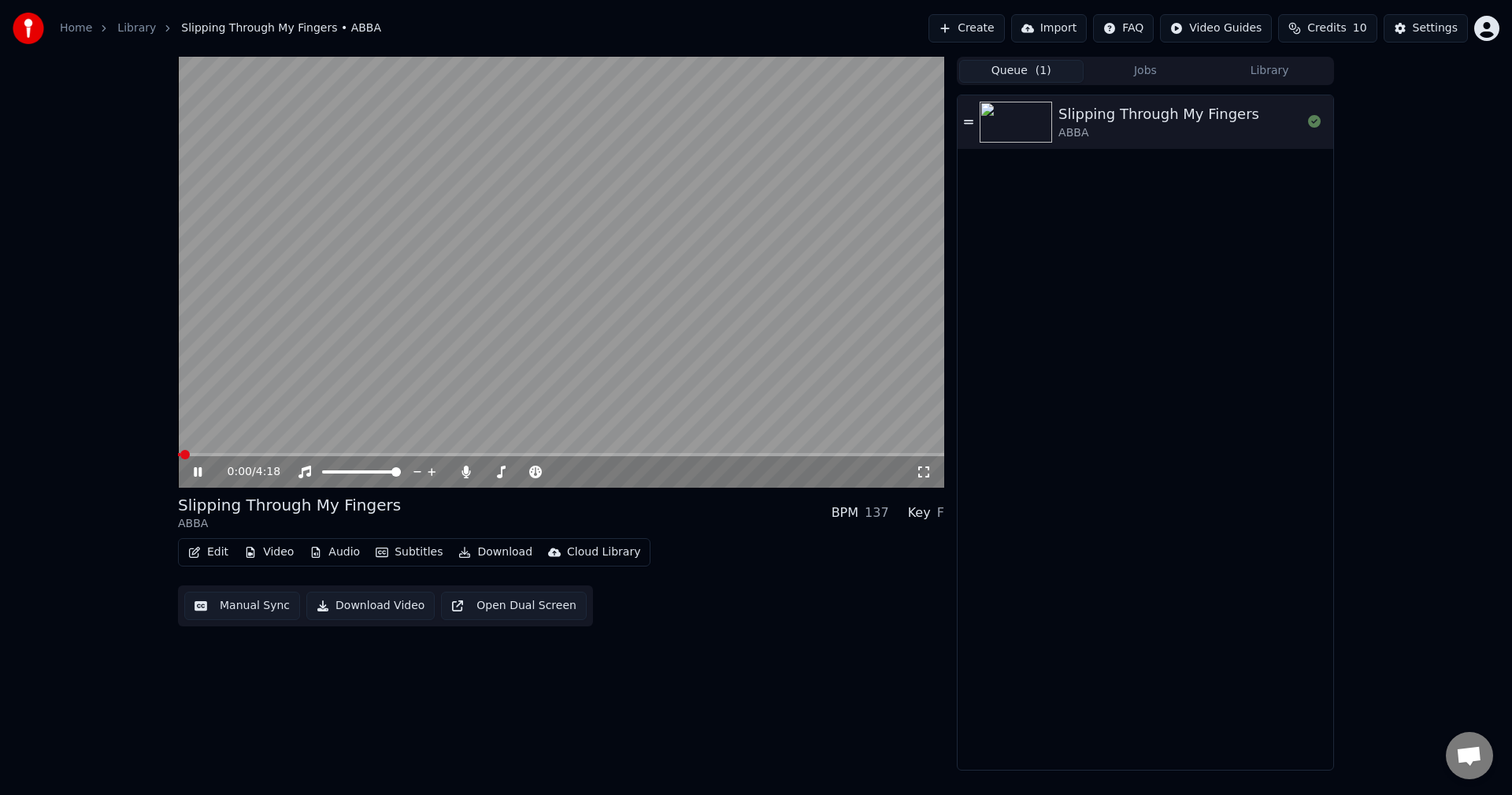
click at [197, 476] on icon at bounding box center [197, 471] width 8 height 9
click at [1135, 68] on button "Jobs" at bounding box center [1146, 71] width 125 height 23
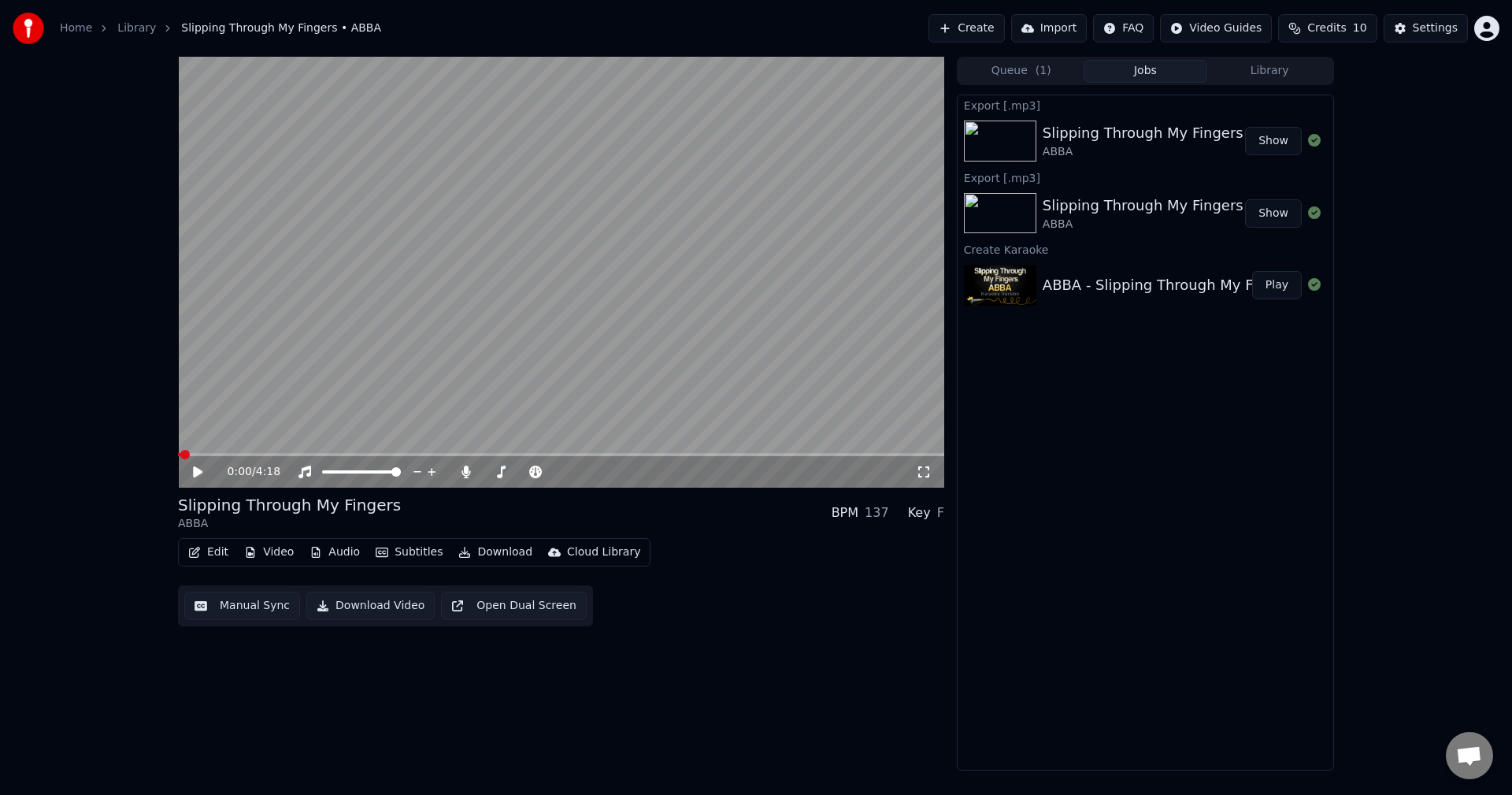
click at [1137, 154] on div "ABBA" at bounding box center [1143, 151] width 201 height 16
click at [1135, 155] on div "ABBA" at bounding box center [1143, 151] width 201 height 16
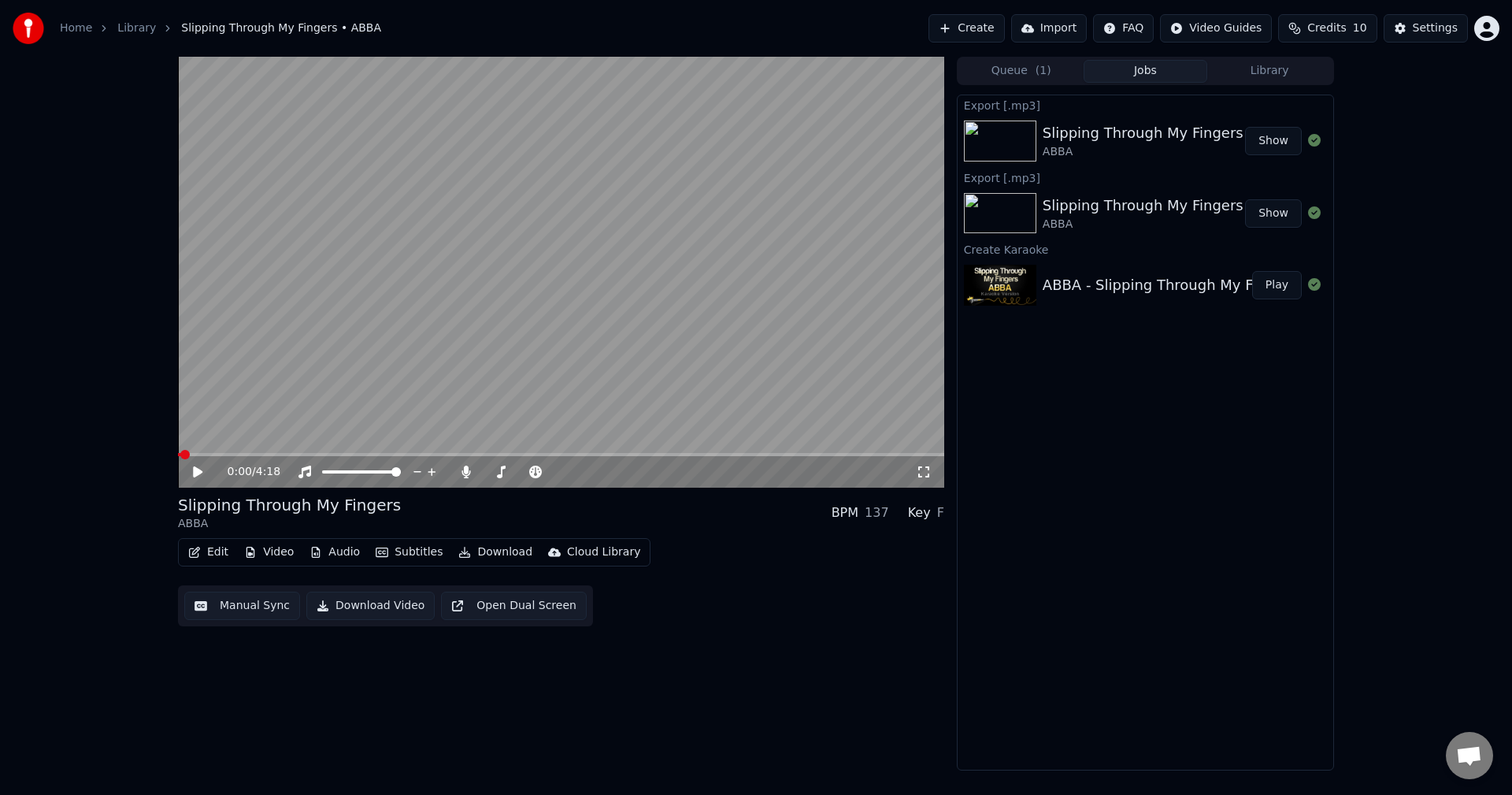
click at [1135, 155] on div "ABBA" at bounding box center [1143, 151] width 201 height 16
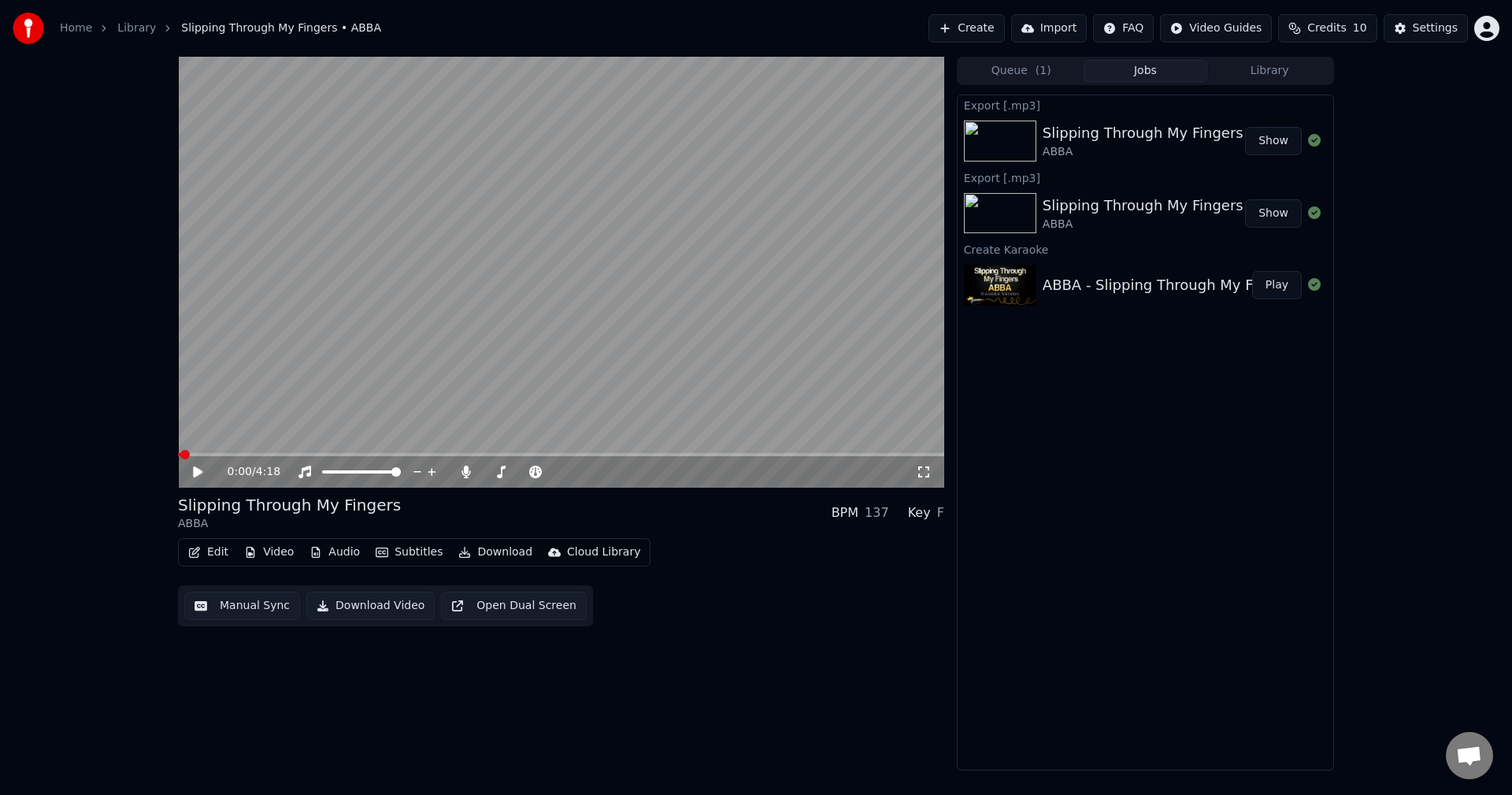
click at [1258, 214] on button "Show" at bounding box center [1274, 213] width 57 height 28
